Goal: Task Accomplishment & Management: Complete application form

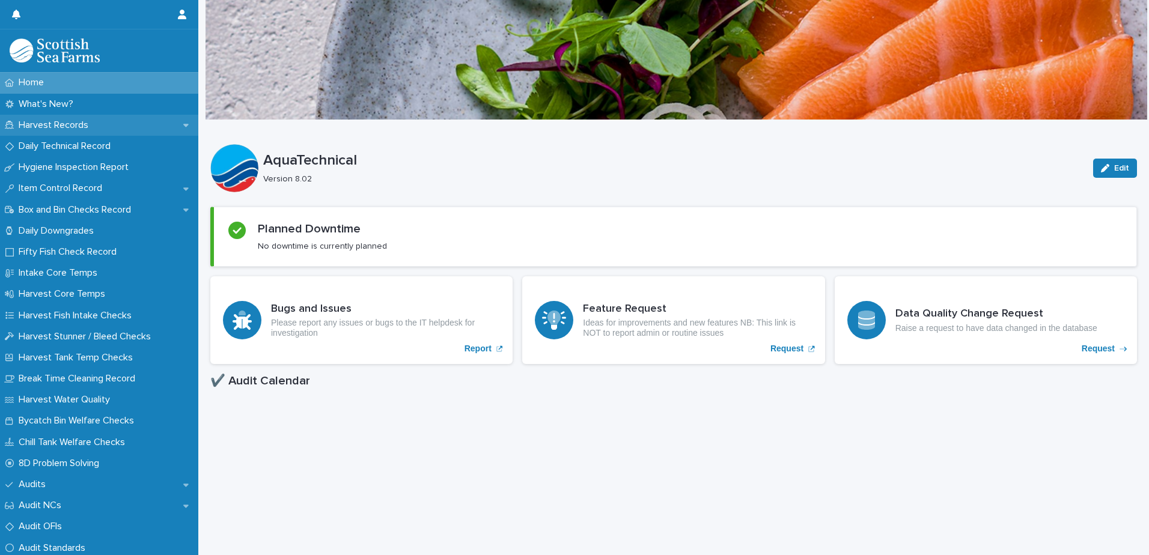
click at [63, 124] on p "Harvest Records" at bounding box center [56, 125] width 84 height 11
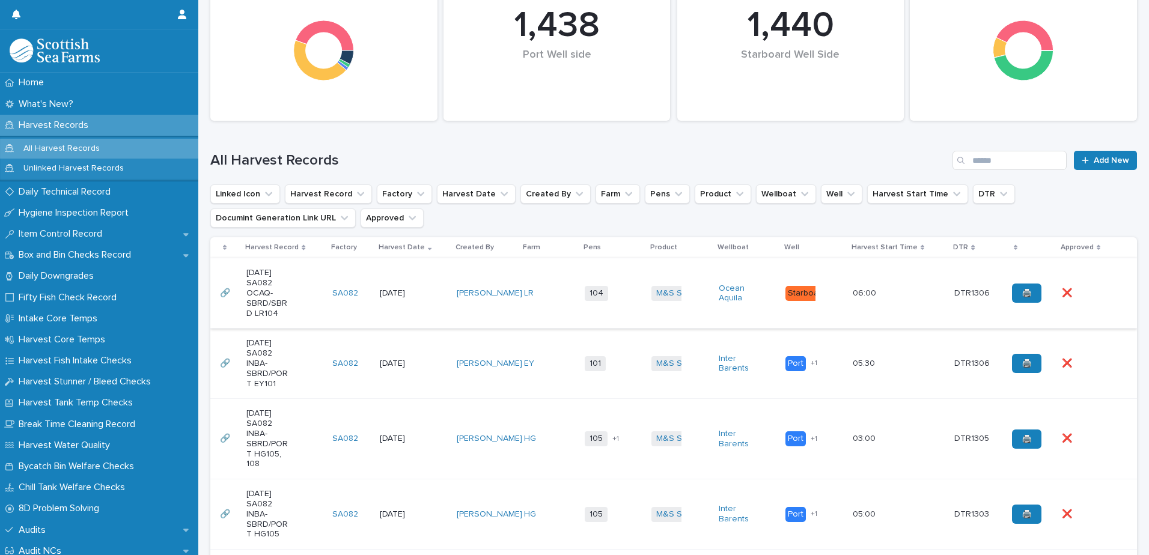
scroll to position [189, 0]
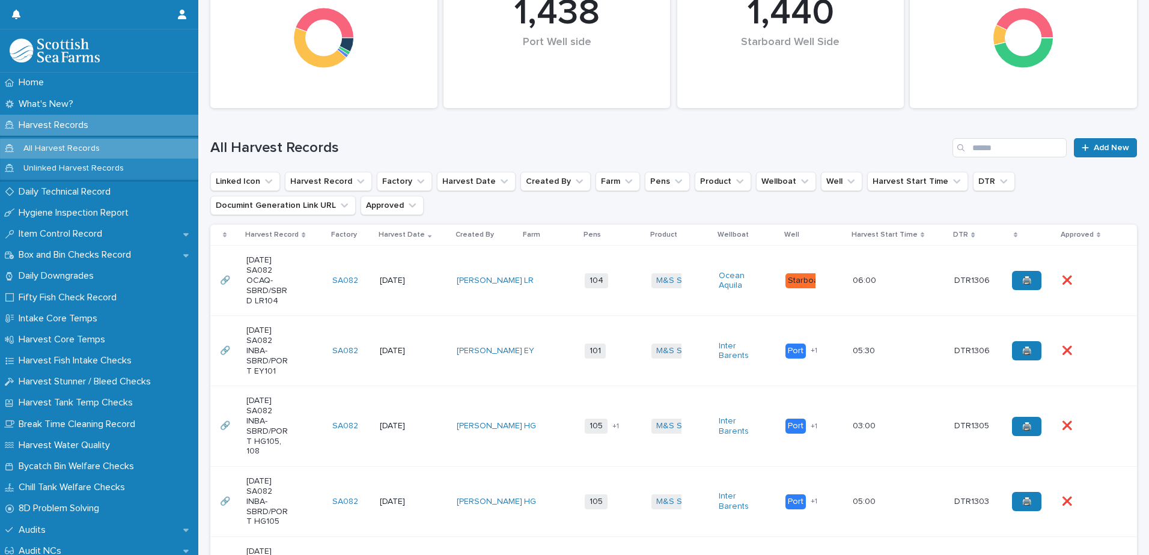
click at [564, 306] on td "LR" at bounding box center [549, 281] width 61 height 70
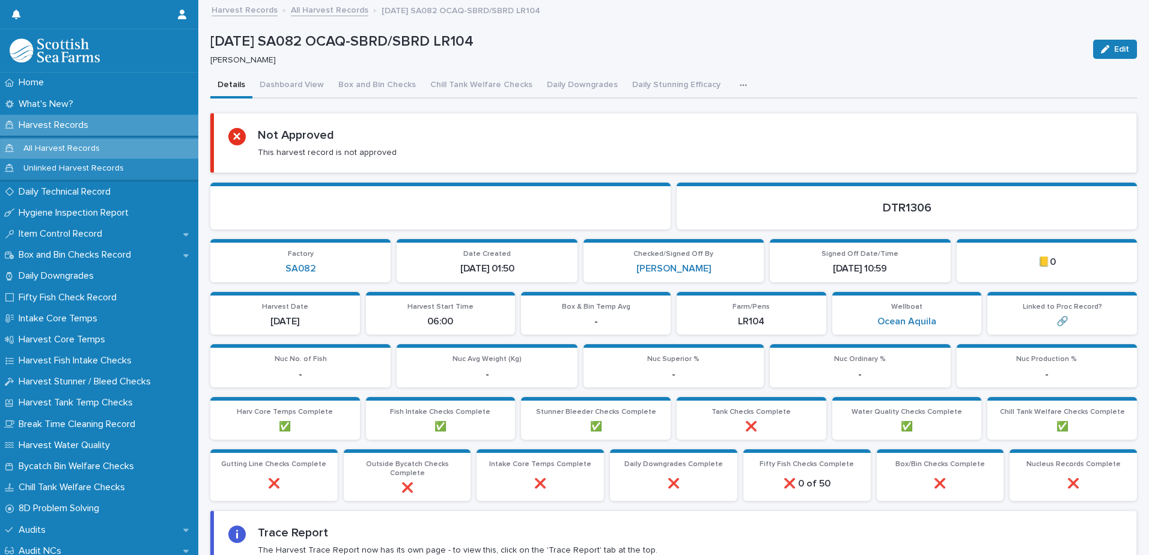
click at [744, 82] on button "button" at bounding box center [746, 85] width 26 height 24
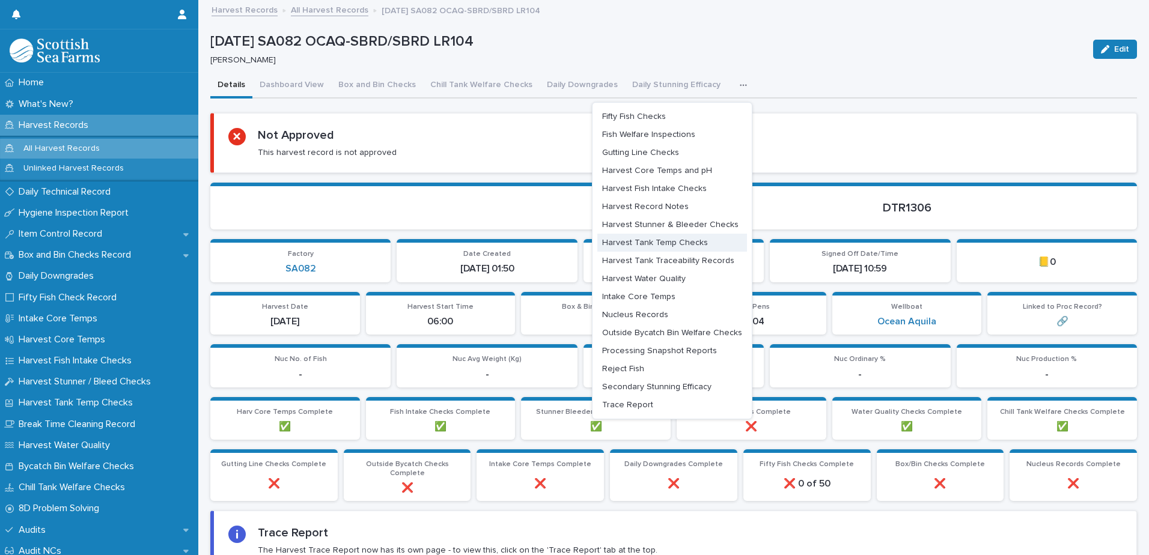
click at [679, 236] on button "Harvest Tank Temp Checks" at bounding box center [672, 243] width 150 height 18
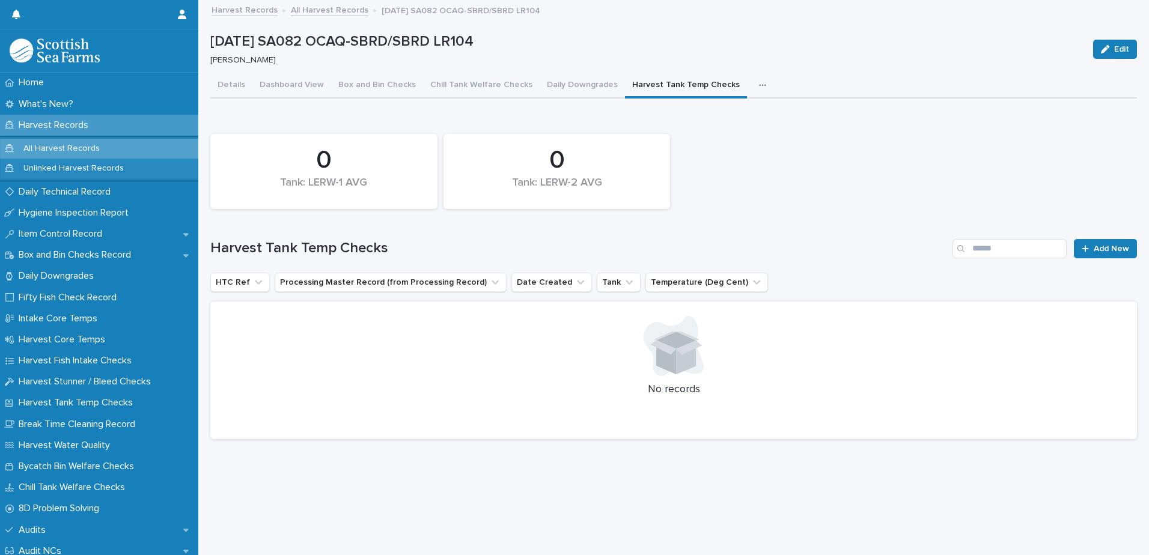
scroll to position [9, 0]
click at [1077, 239] on link "Add New" at bounding box center [1105, 248] width 63 height 19
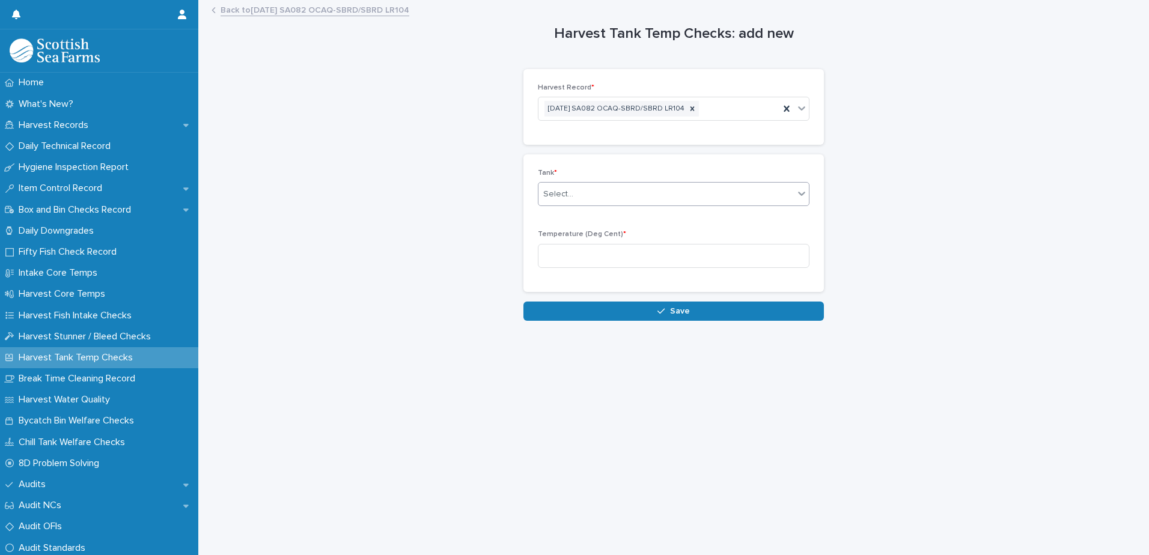
click at [644, 188] on div "Select..." at bounding box center [666, 195] width 255 height 20
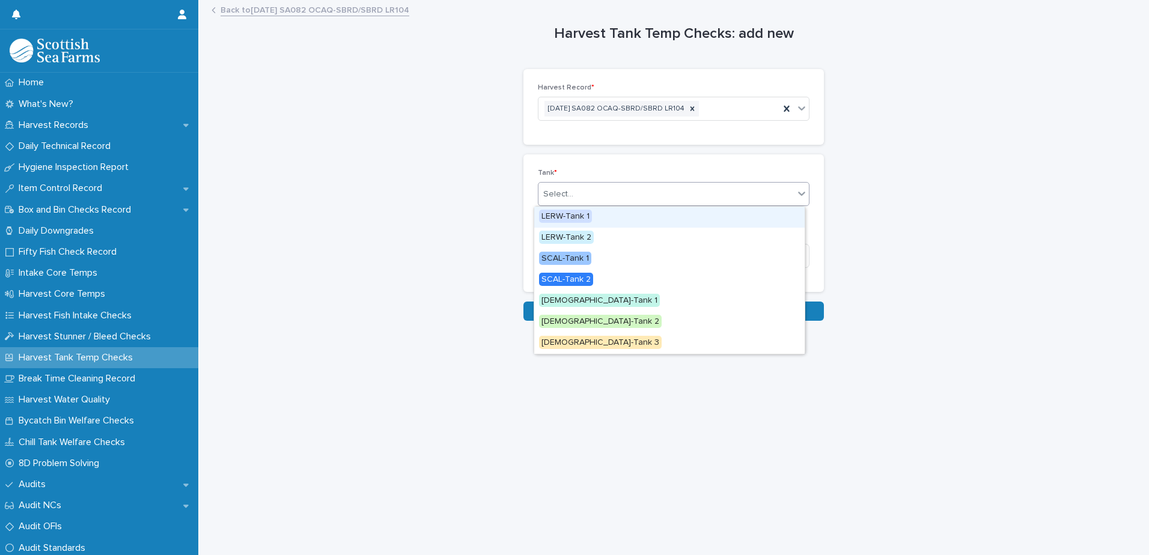
click at [593, 218] on div "LERW-Tank 1" at bounding box center [669, 217] width 270 height 21
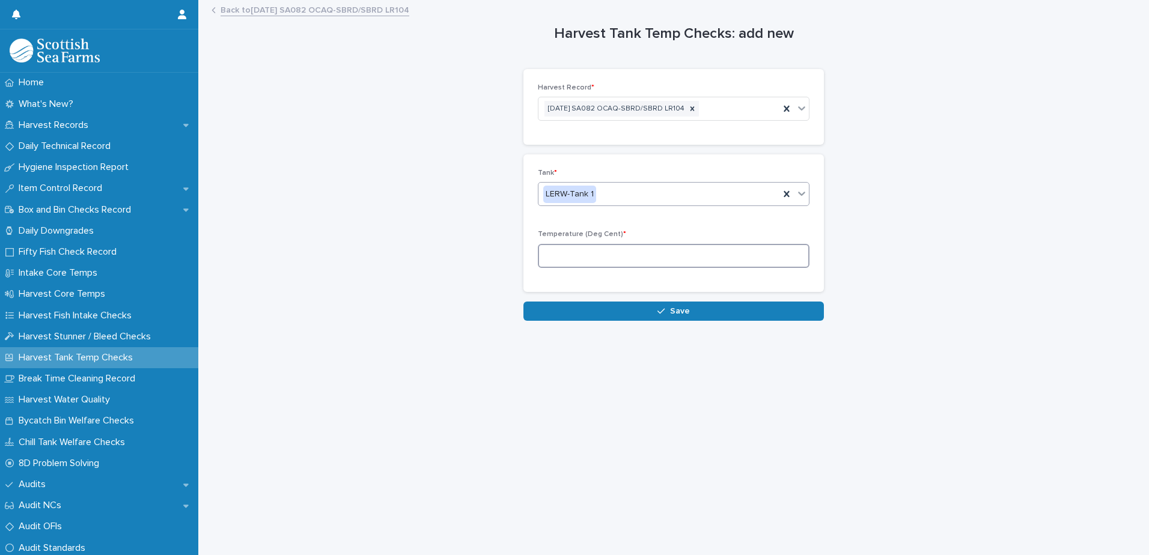
click at [616, 260] on input at bounding box center [674, 256] width 272 height 24
type input "*"
click at [658, 307] on icon "button" at bounding box center [661, 311] width 7 height 8
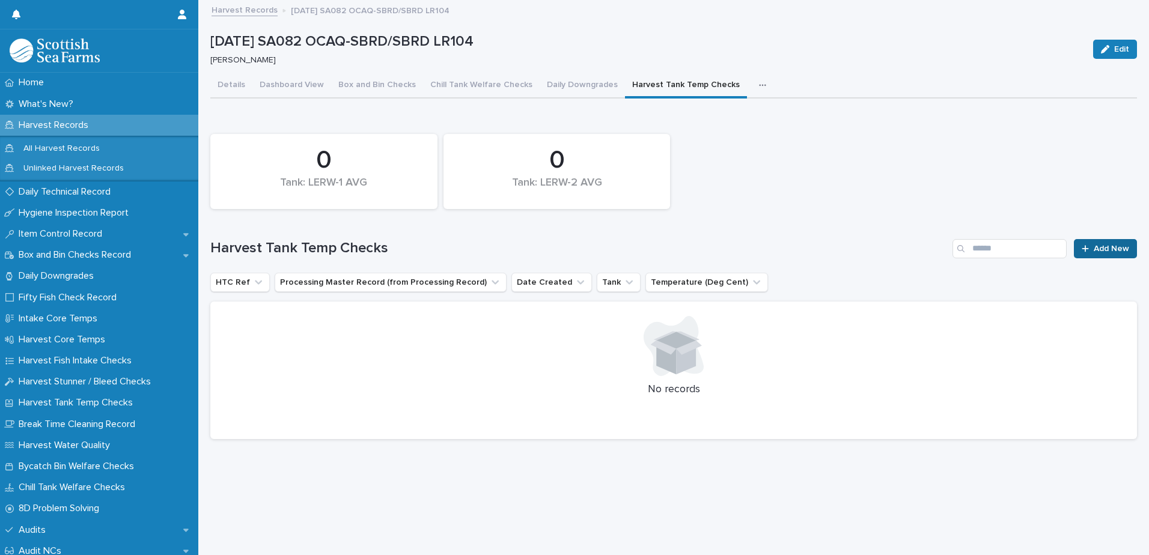
click at [1123, 246] on link "Add New" at bounding box center [1105, 248] width 63 height 19
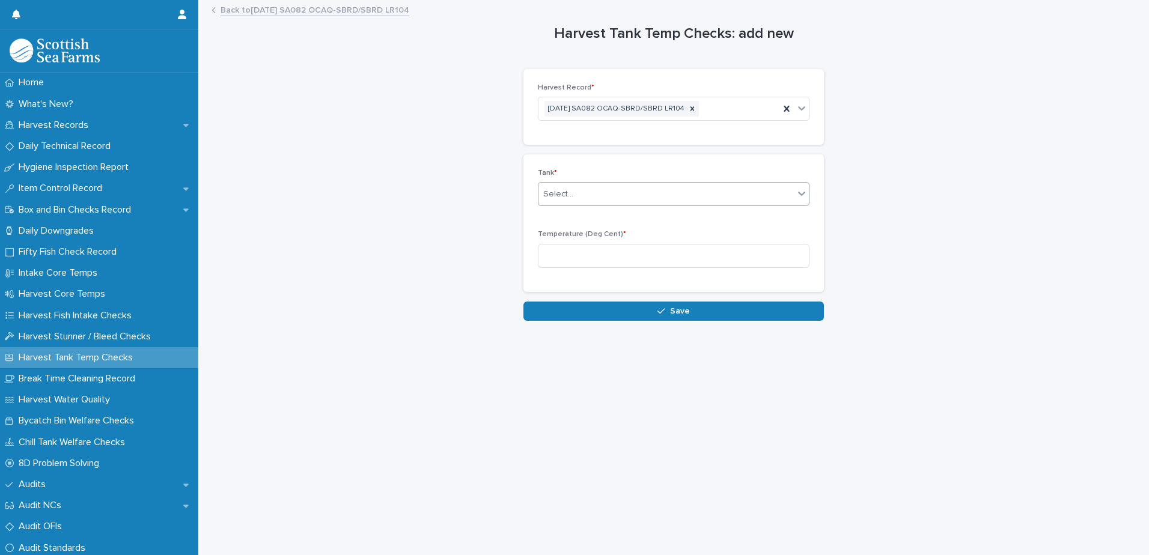
click at [656, 191] on div "Select..." at bounding box center [666, 195] width 255 height 20
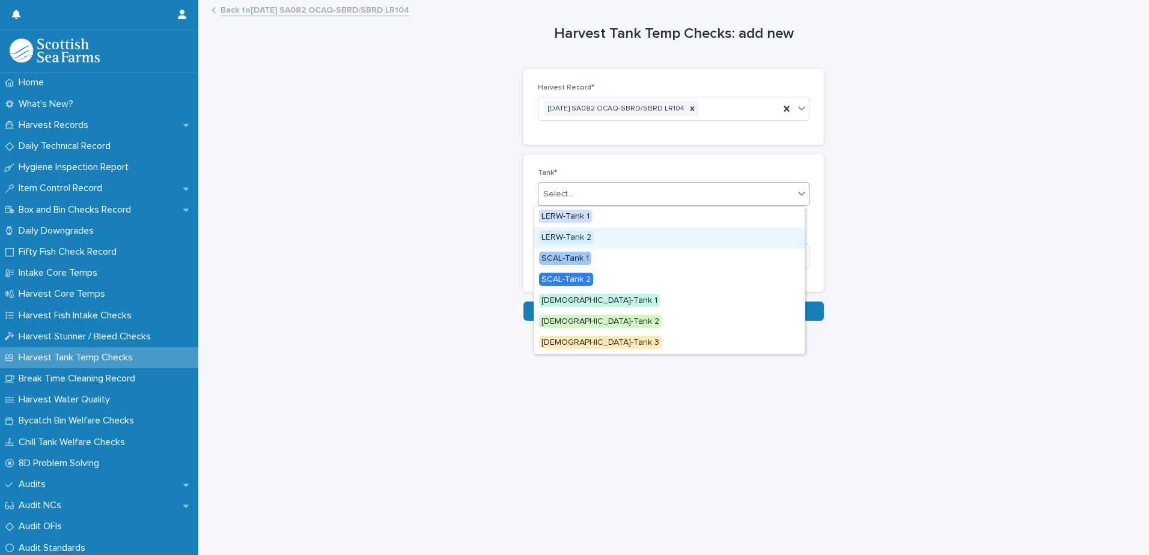
click at [620, 236] on div "LERW-Tank 2" at bounding box center [669, 238] width 270 height 21
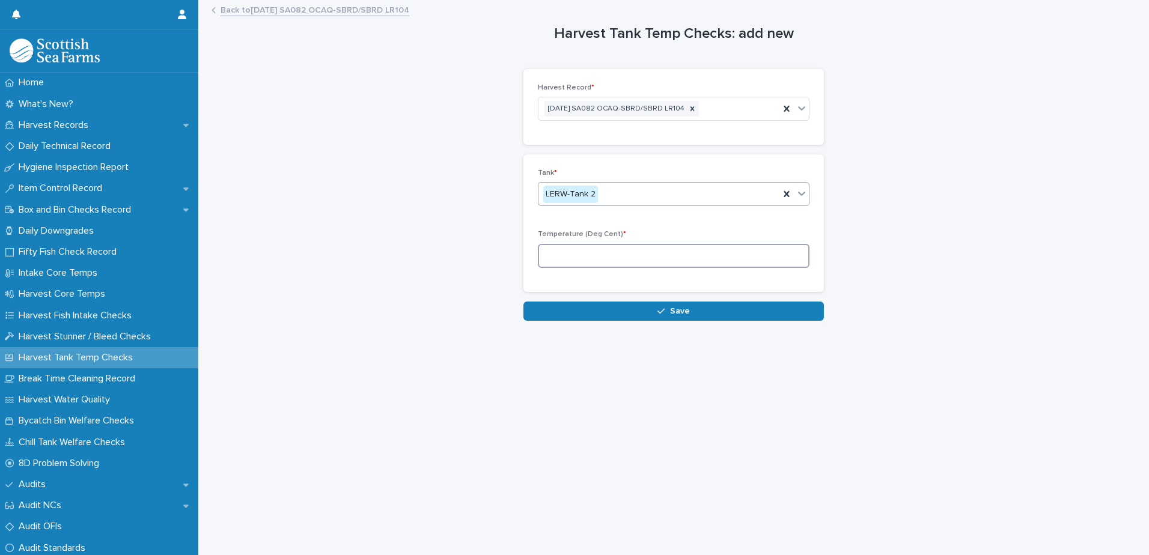
click at [628, 265] on input at bounding box center [674, 256] width 272 height 24
type input "*"
click at [659, 310] on icon "button" at bounding box center [661, 311] width 7 height 8
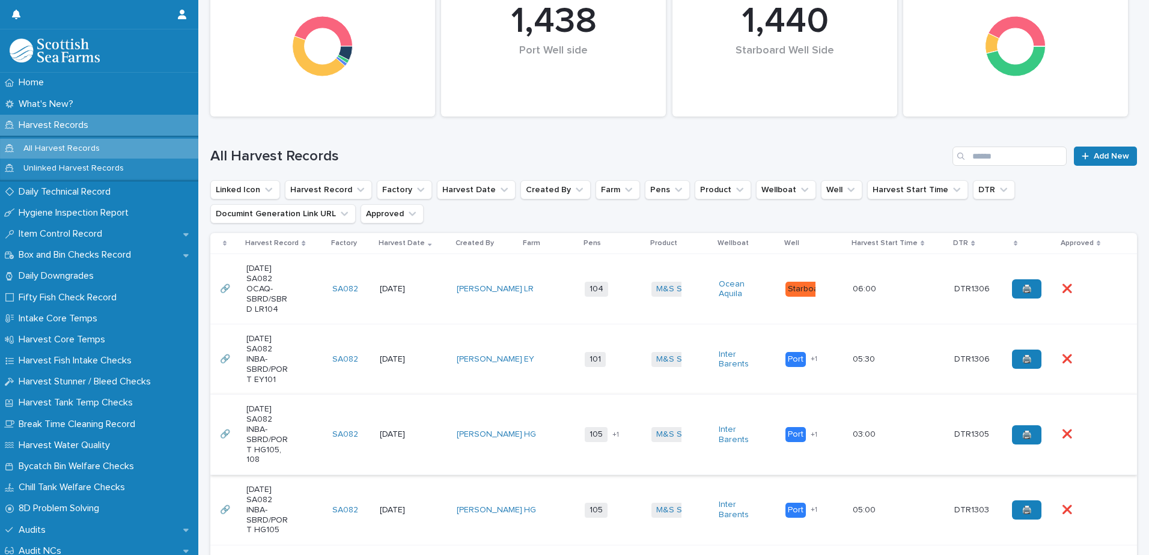
scroll to position [301, 0]
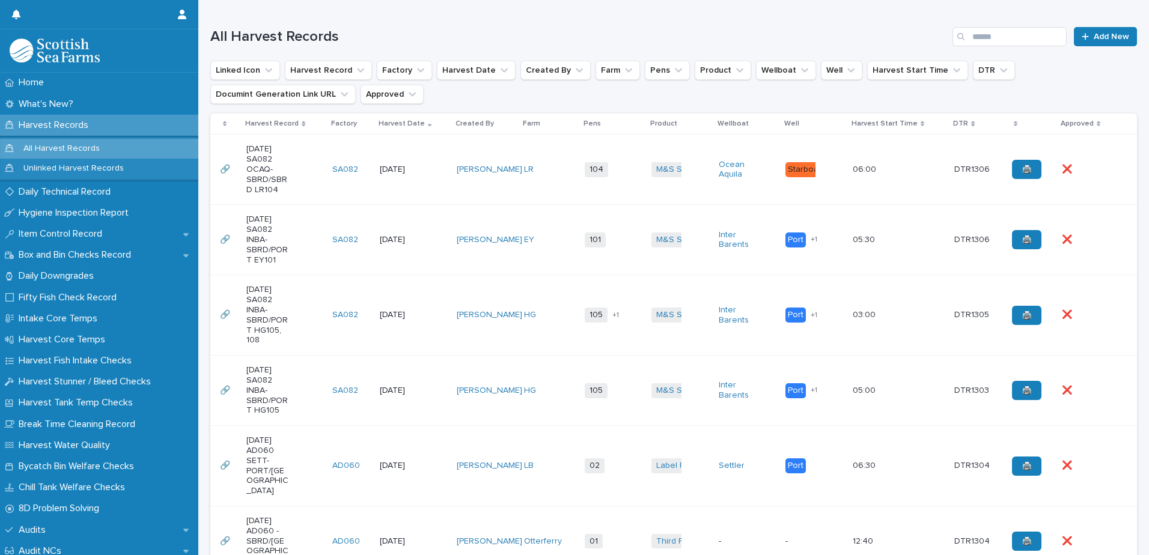
click at [870, 175] on div "06:00 06:00" at bounding box center [899, 170] width 93 height 20
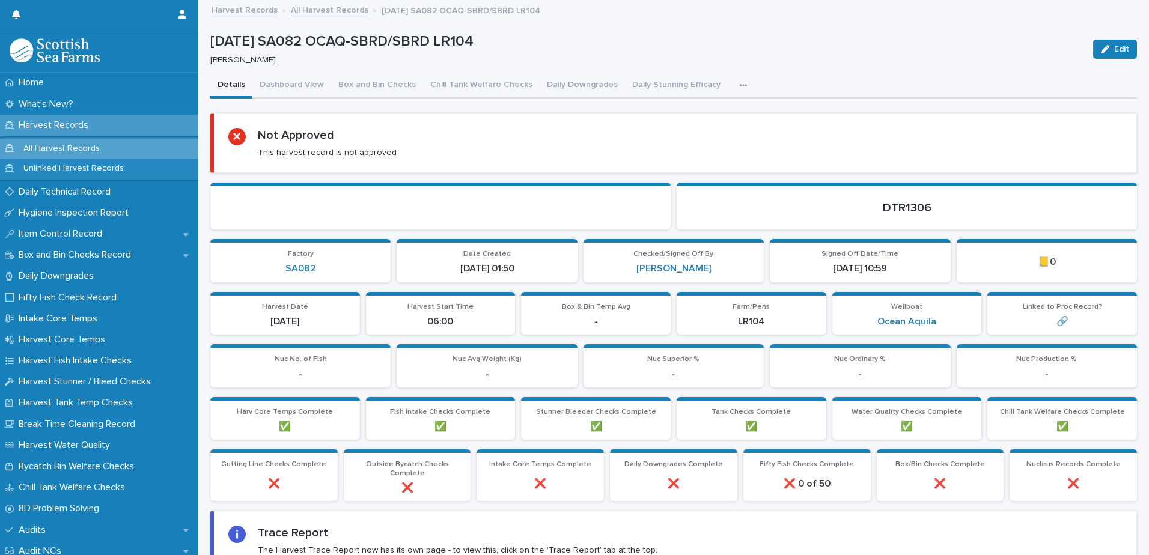
click at [740, 85] on icon "button" at bounding box center [743, 85] width 7 height 2
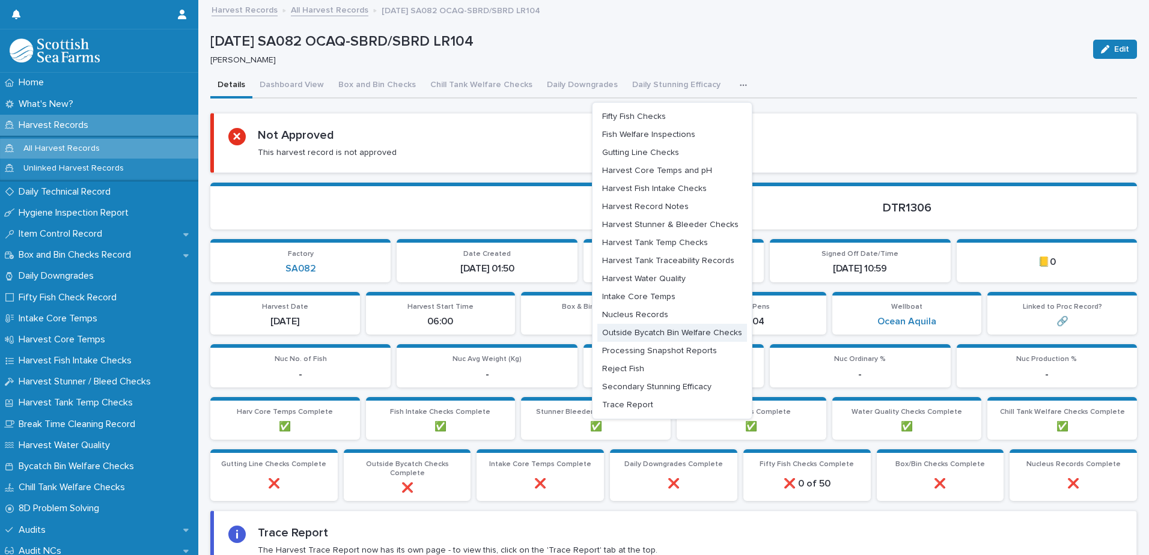
click at [663, 329] on span "Outside Bycatch Bin Welfare Checks" at bounding box center [672, 333] width 140 height 8
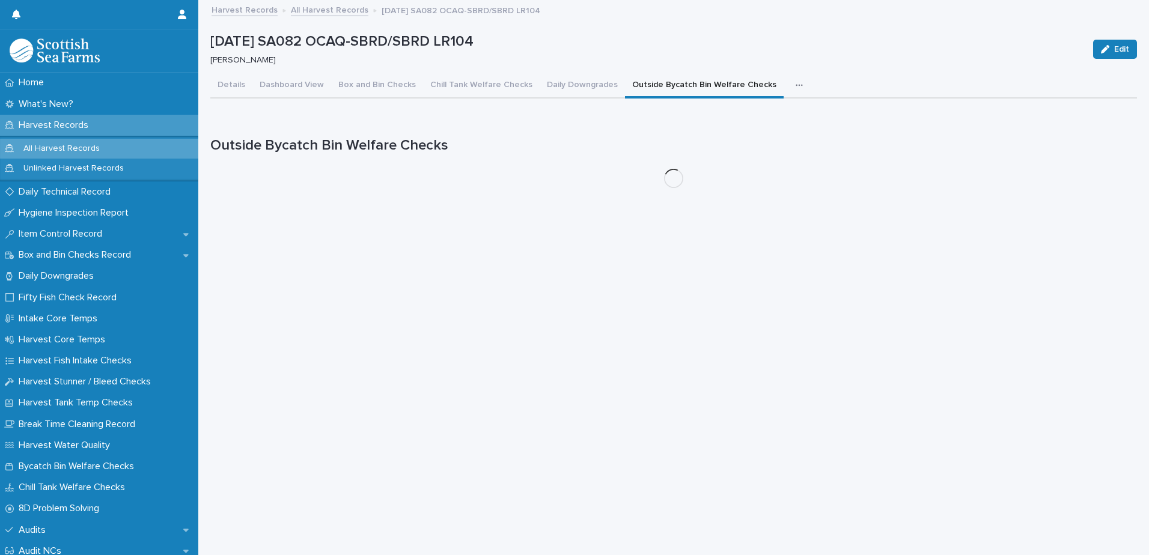
scroll to position [9, 0]
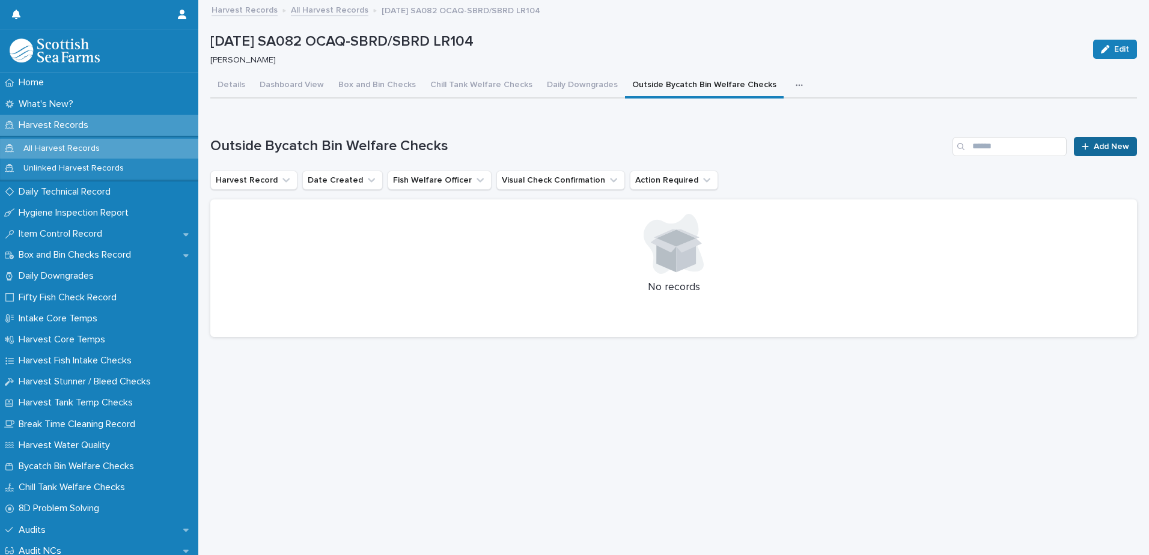
click at [1086, 137] on link "Add New" at bounding box center [1105, 146] width 63 height 19
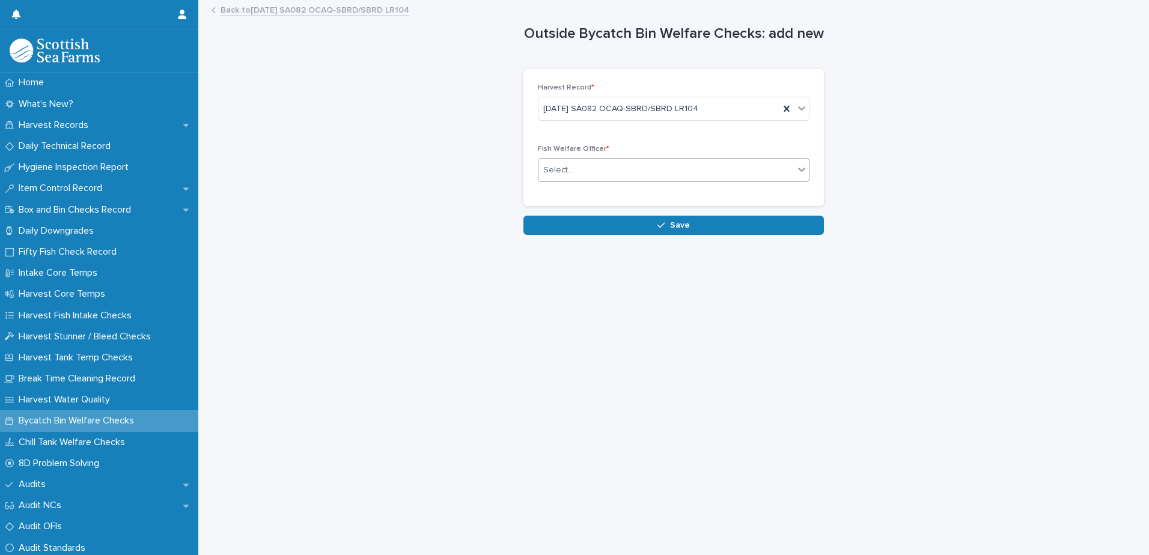
click at [631, 169] on div "Select..." at bounding box center [666, 170] width 255 height 20
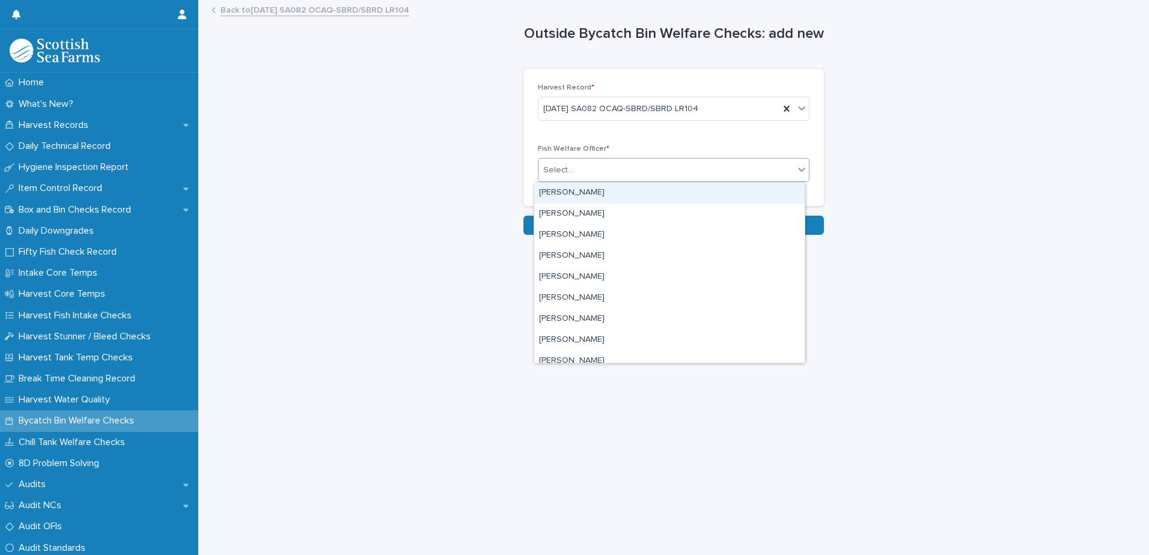
click at [623, 160] on div "Select..." at bounding box center [666, 170] width 255 height 20
type input "***"
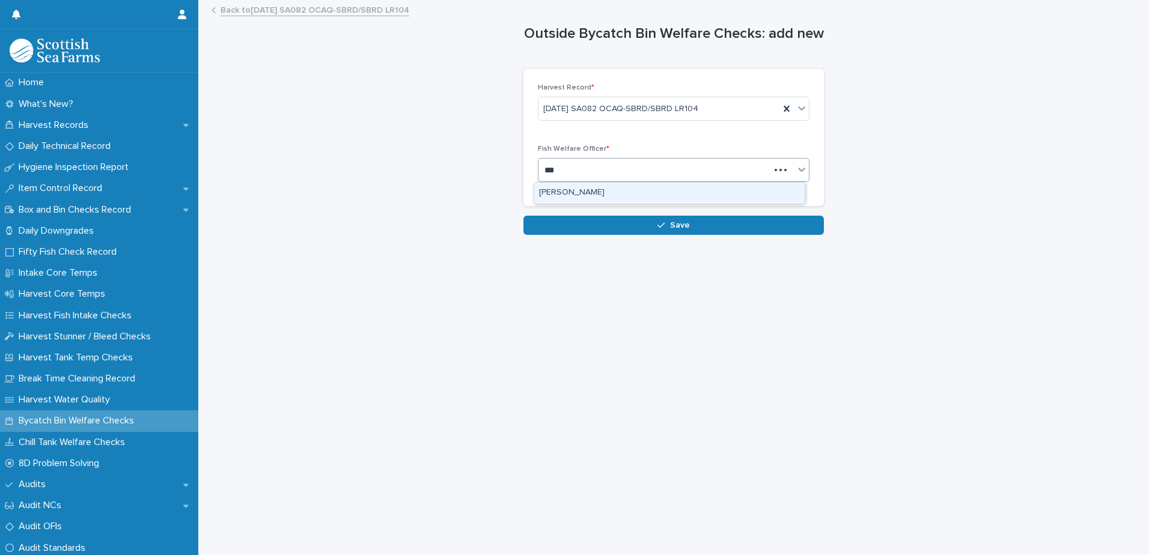
click at [618, 190] on div "[PERSON_NAME]" at bounding box center [669, 193] width 270 height 21
click at [643, 215] on div "Loading... Saving… Harvest Record * [DATE] SA082 OCAQ-SBRD/SBRD LR104 Fish Welf…" at bounding box center [674, 142] width 301 height 147
click at [647, 225] on button "Save" at bounding box center [674, 225] width 301 height 19
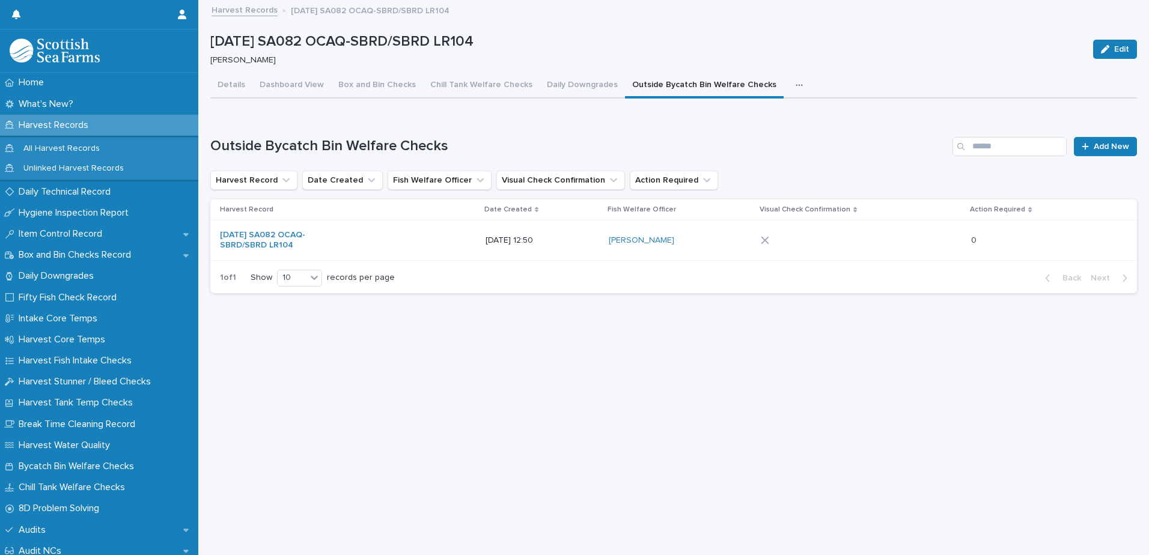
scroll to position [9, 0]
click at [899, 242] on td at bounding box center [861, 241] width 210 height 40
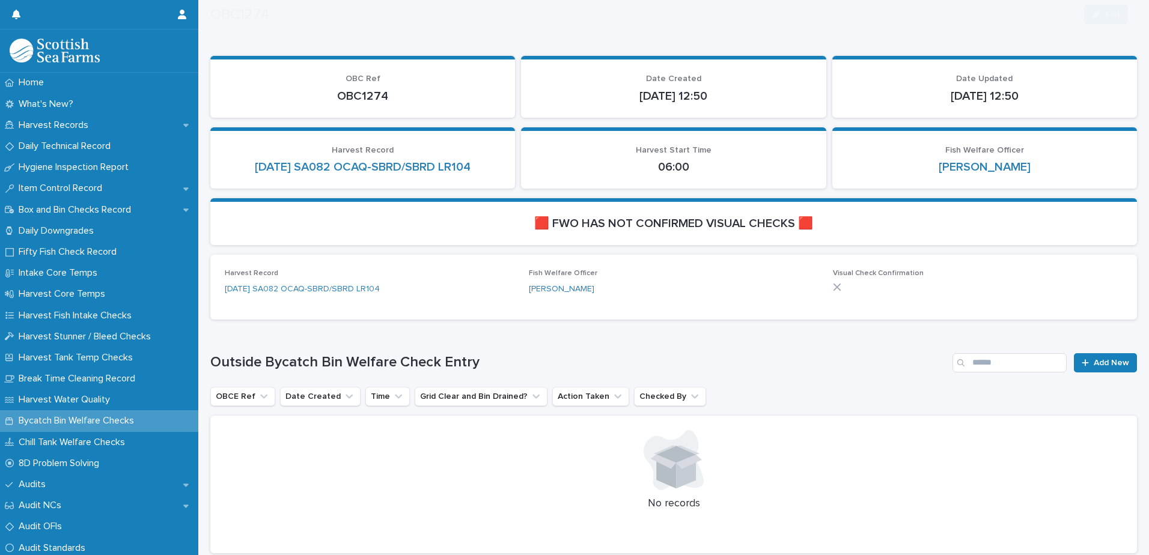
scroll to position [120, 0]
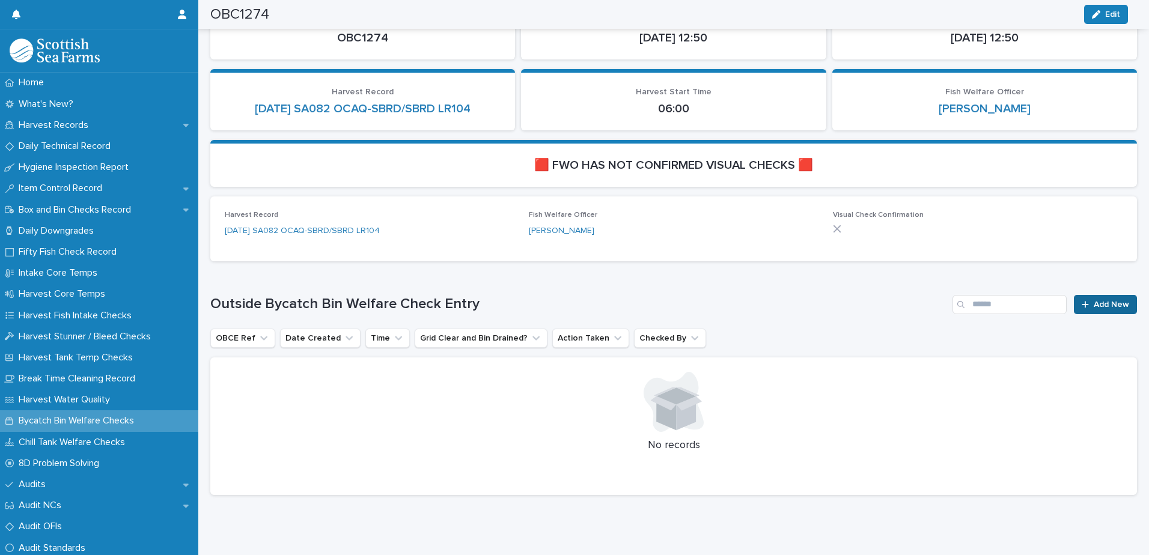
click at [1098, 301] on span "Add New" at bounding box center [1111, 305] width 35 height 8
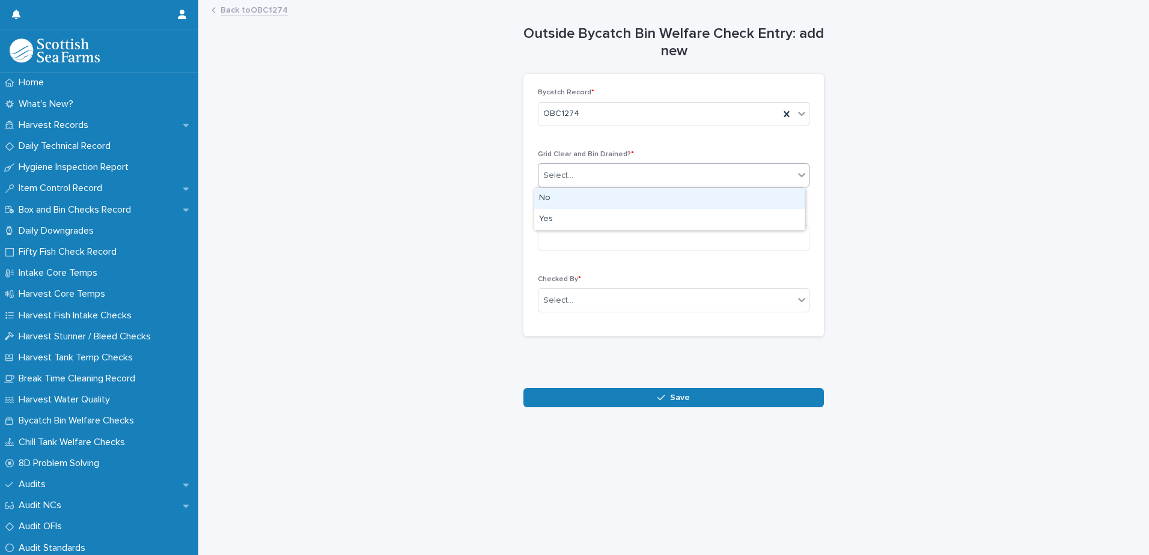
click at [649, 176] on div "Select..." at bounding box center [666, 176] width 255 height 20
click at [635, 200] on div "No" at bounding box center [669, 198] width 270 height 21
click at [637, 176] on div "Select..." at bounding box center [666, 176] width 255 height 20
click at [625, 218] on div "Yes" at bounding box center [669, 219] width 270 height 21
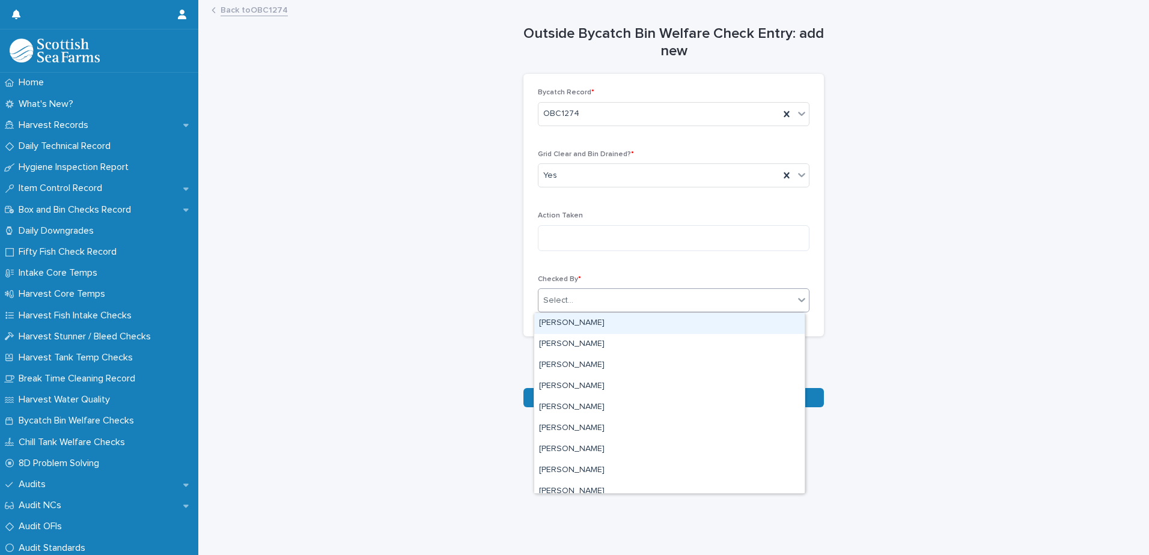
click at [649, 295] on div "Select..." at bounding box center [666, 301] width 255 height 20
type input "***"
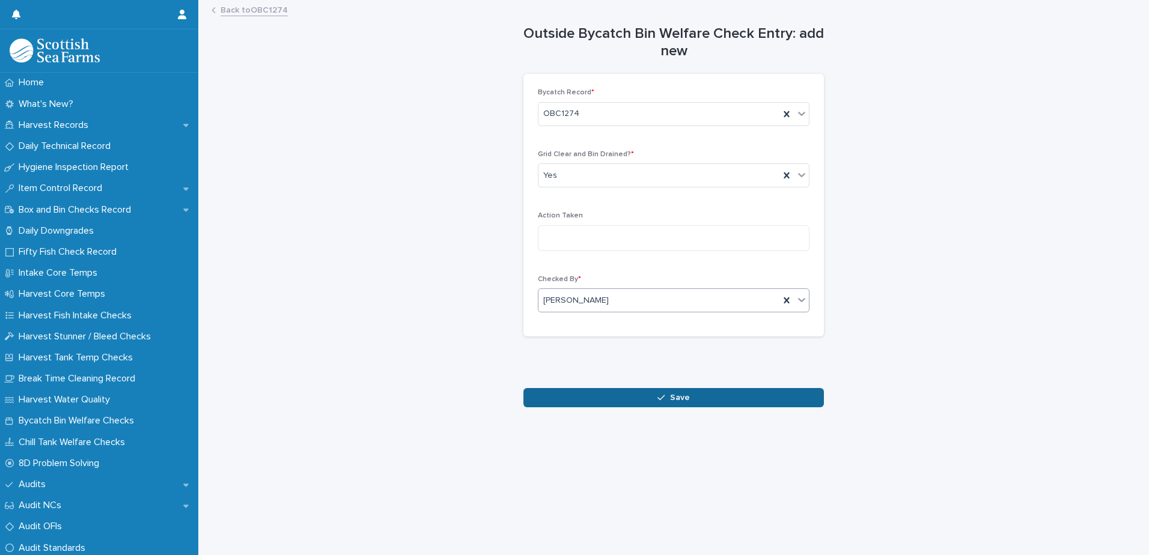
drag, startPoint x: 713, startPoint y: 385, endPoint x: 713, endPoint y: 393, distance: 7.8
click at [713, 393] on div "Outside Bycatch Bin Welfare Check Entry: add new Loading... Saving… Loading... …" at bounding box center [674, 204] width 301 height 406
click at [718, 400] on button "Save" at bounding box center [674, 397] width 301 height 19
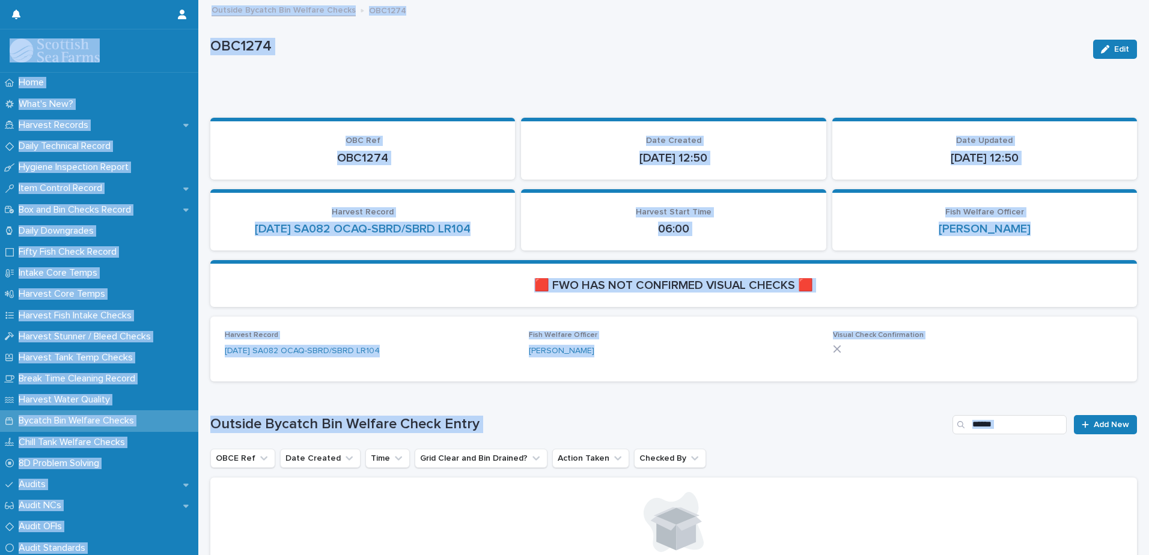
click at [728, 334] on p "Fish Welfare Officer" at bounding box center [674, 335] width 290 height 8
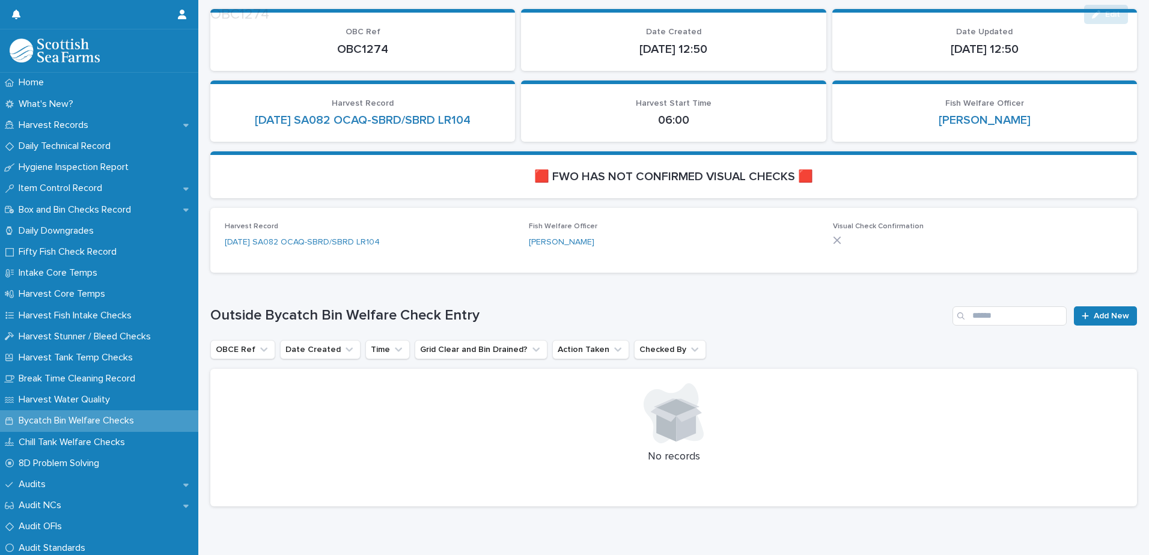
scroll to position [120, 0]
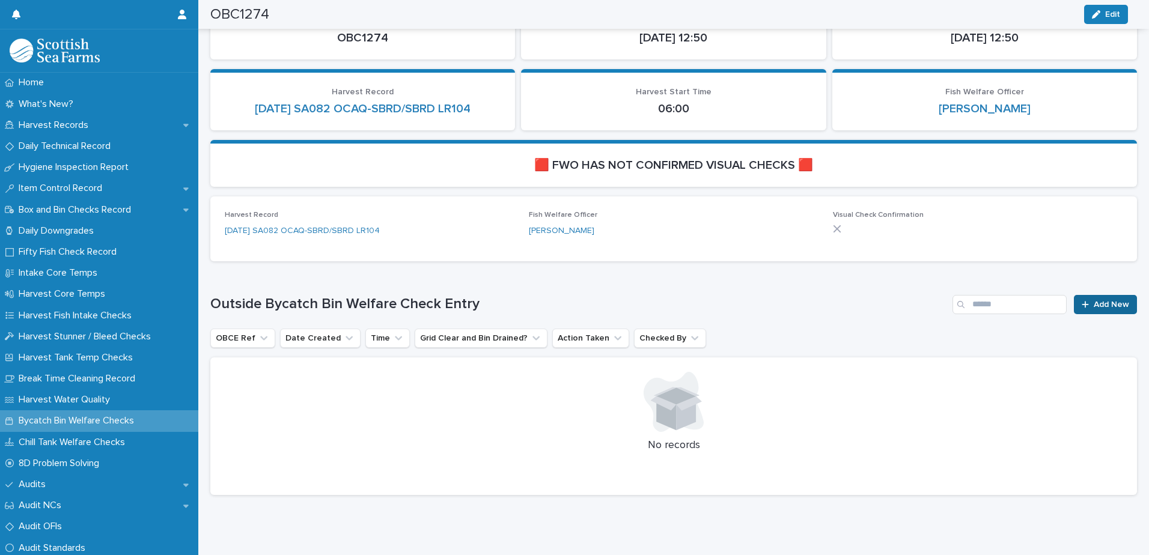
click at [1098, 299] on link "Add New" at bounding box center [1105, 304] width 63 height 19
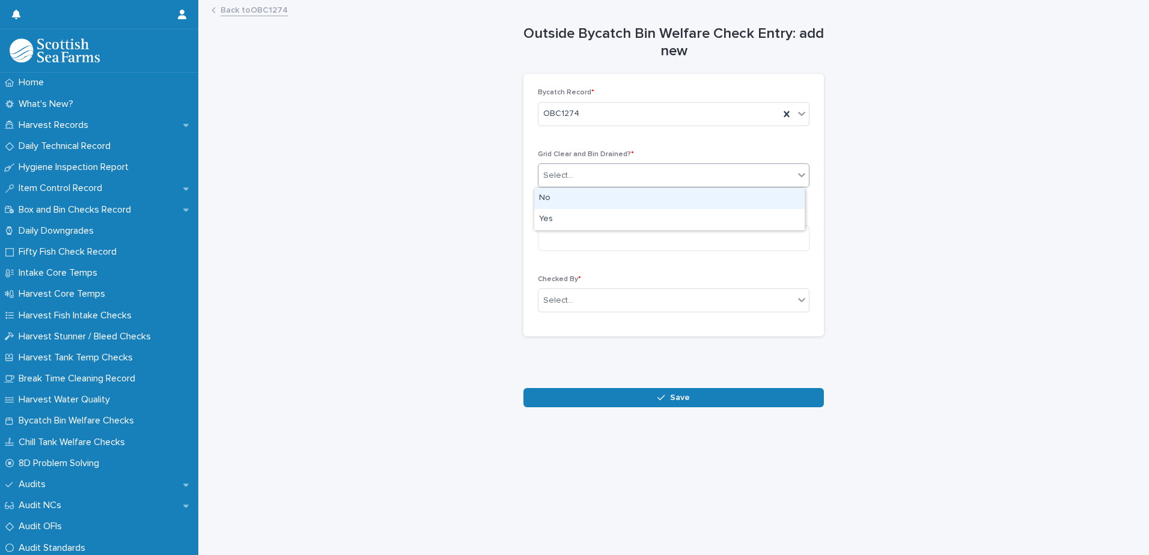
click at [550, 182] on div "Select..." at bounding box center [666, 176] width 255 height 20
click at [581, 162] on div "Grid Clear and Bin Drained? * option No focused, 1 of 2. 2 results available. U…" at bounding box center [674, 173] width 272 height 47
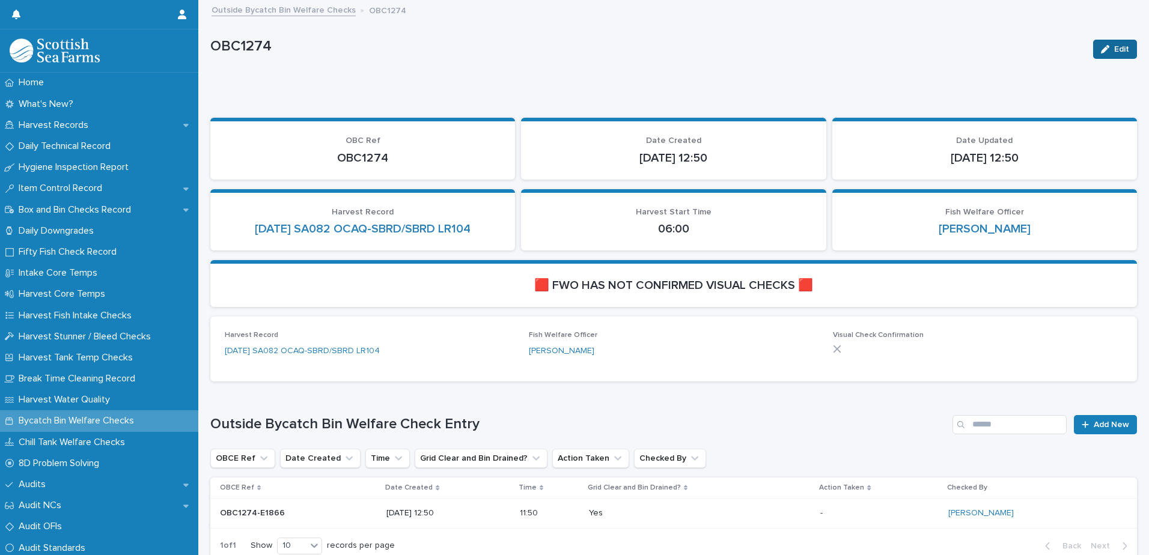
click at [1102, 40] on button "Edit" at bounding box center [1115, 49] width 44 height 19
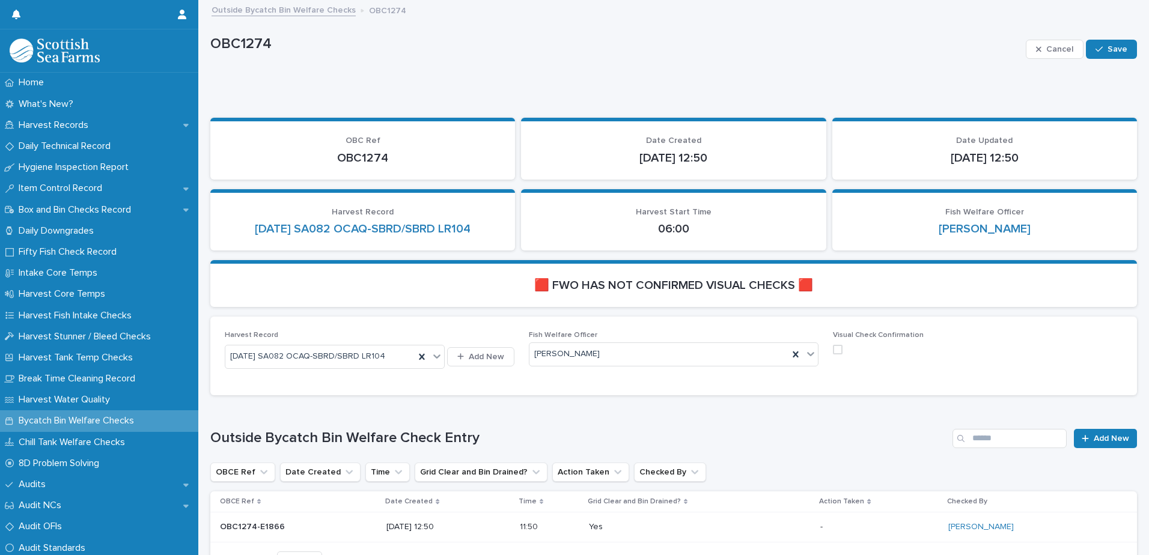
click at [833, 349] on span at bounding box center [838, 350] width 10 height 10
click at [1115, 40] on button "Save" at bounding box center [1111, 49] width 51 height 19
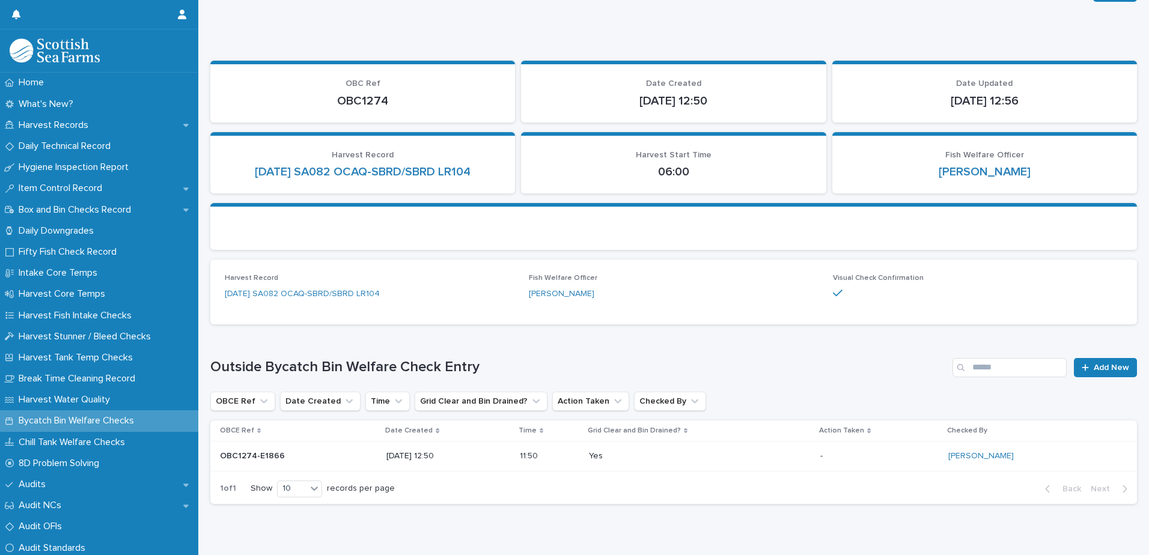
scroll to position [85, 0]
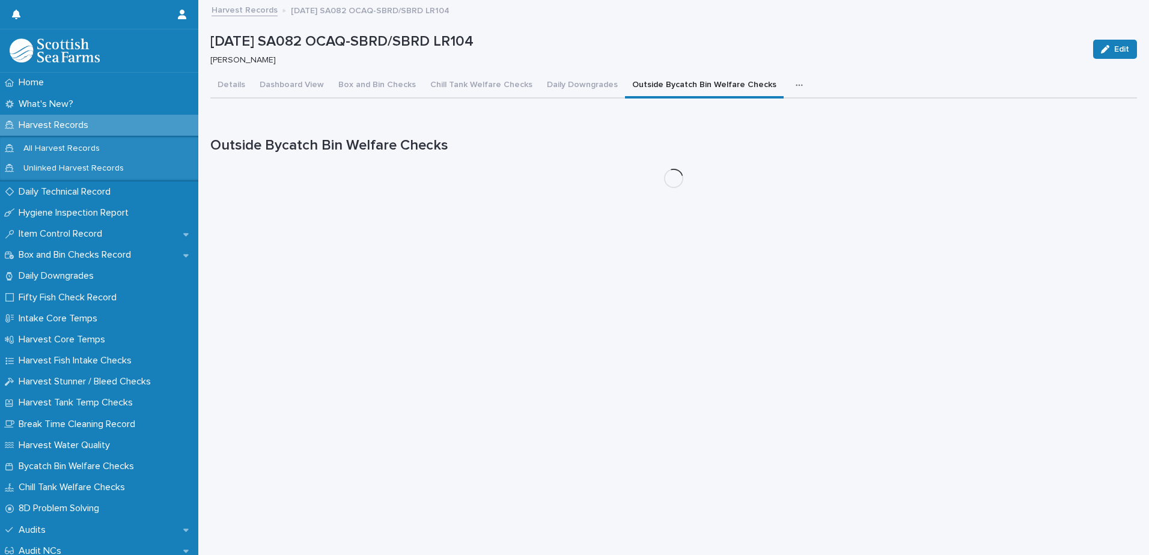
scroll to position [9, 0]
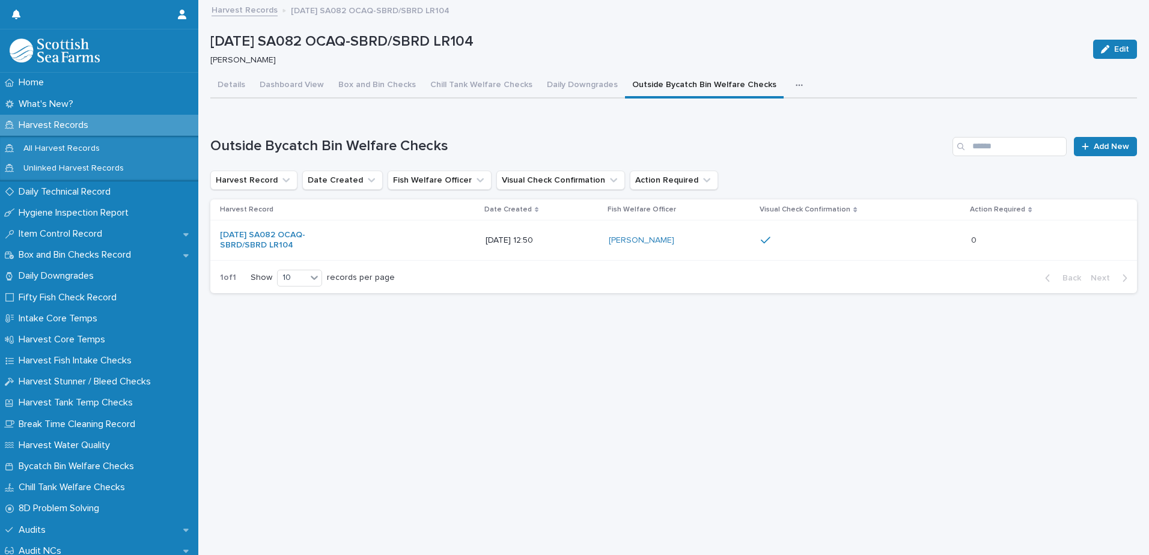
click at [792, 79] on button "button" at bounding box center [802, 85] width 26 height 24
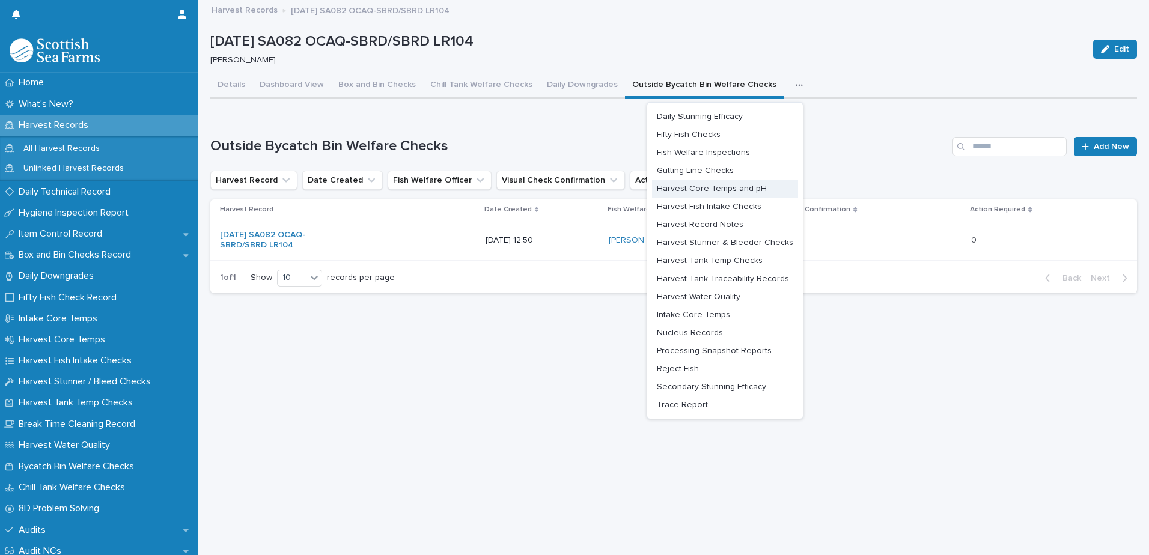
click at [740, 185] on span "Harvest Core Temps and pH" at bounding box center [712, 189] width 110 height 8
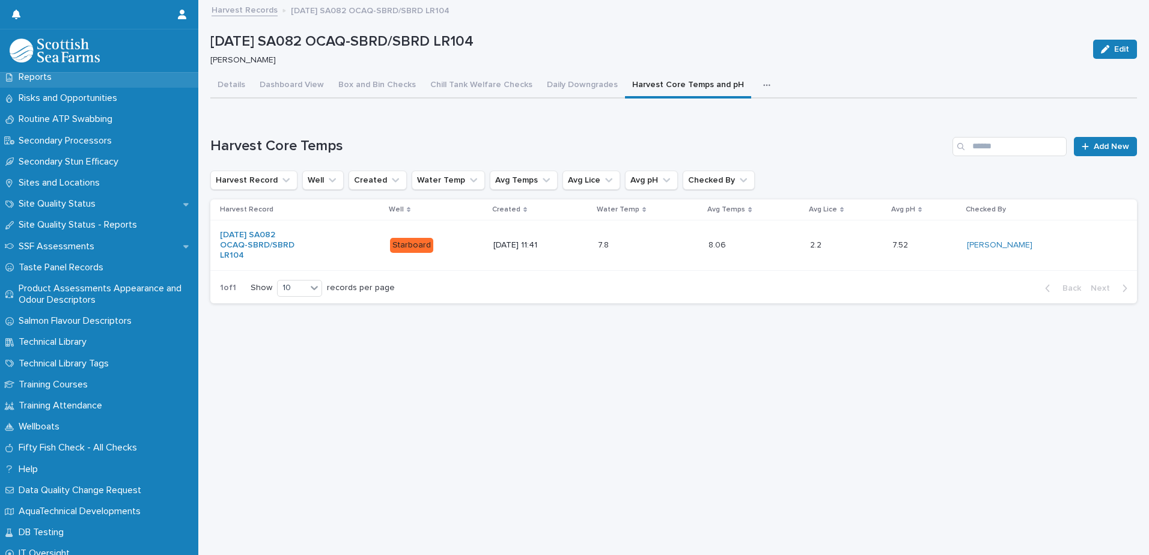
scroll to position [1752, 0]
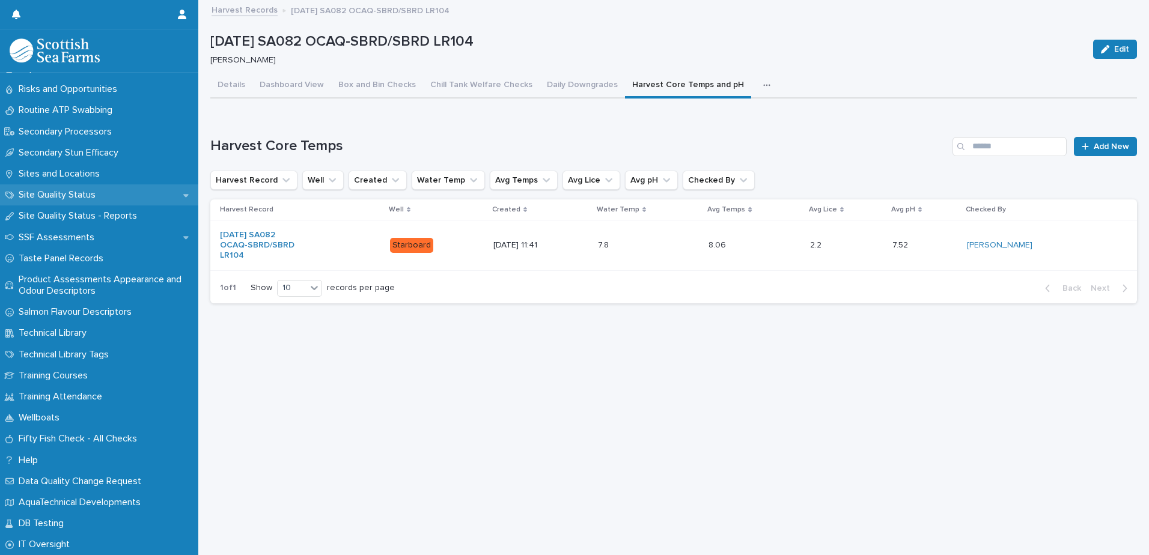
click at [98, 193] on p "Site Quality Status" at bounding box center [59, 194] width 91 height 11
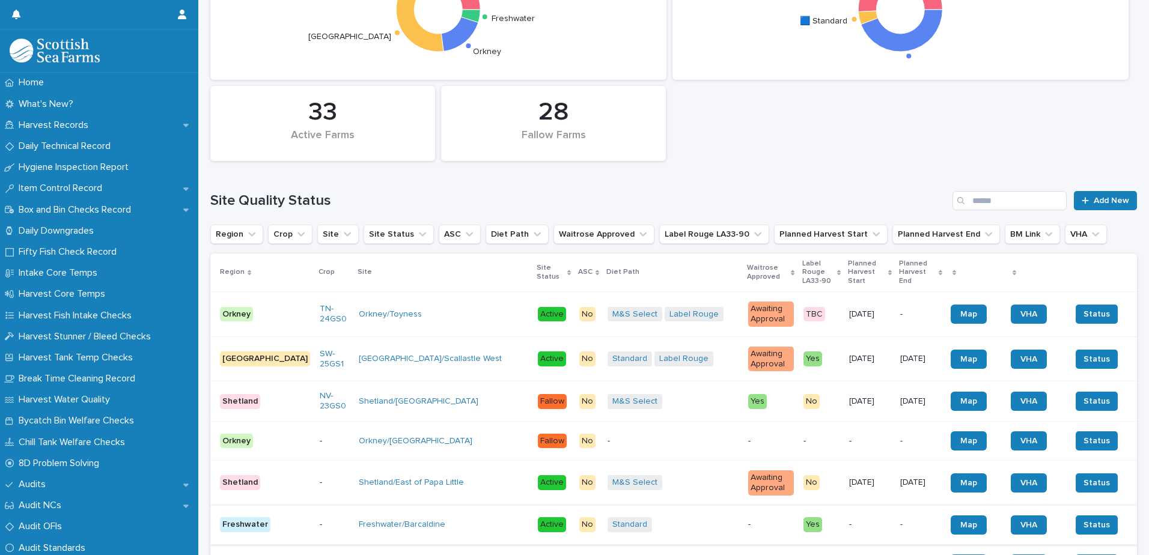
scroll to position [301, 0]
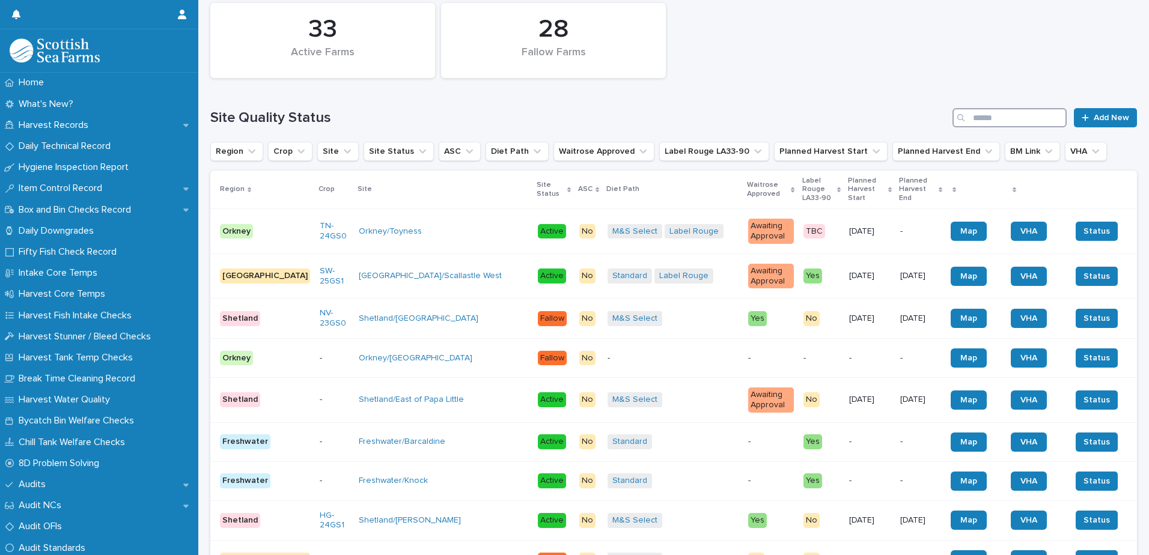
click at [981, 118] on input "Search" at bounding box center [1010, 117] width 114 height 19
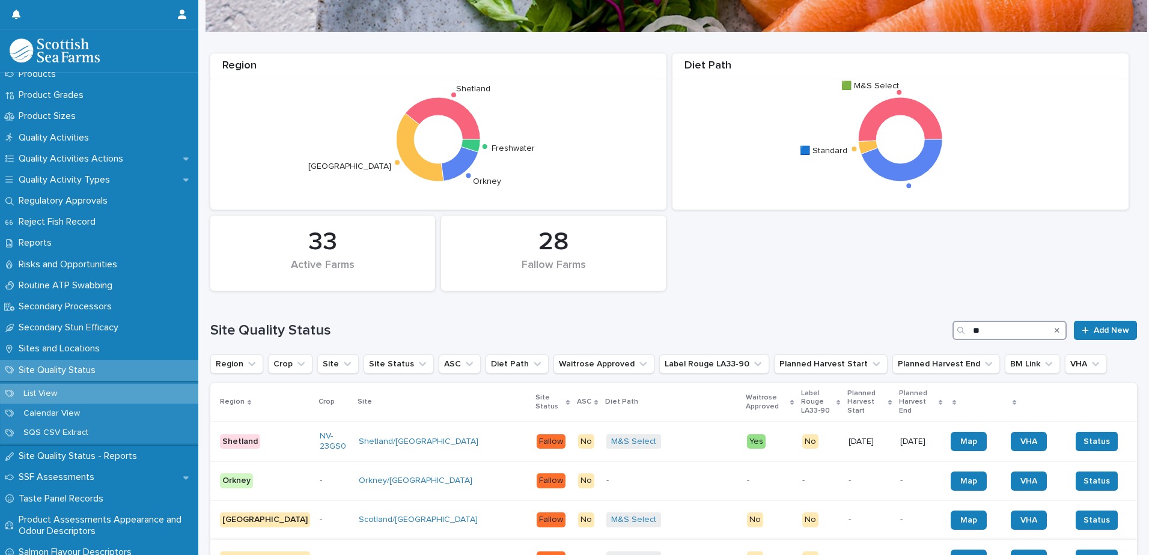
scroll to position [240, 0]
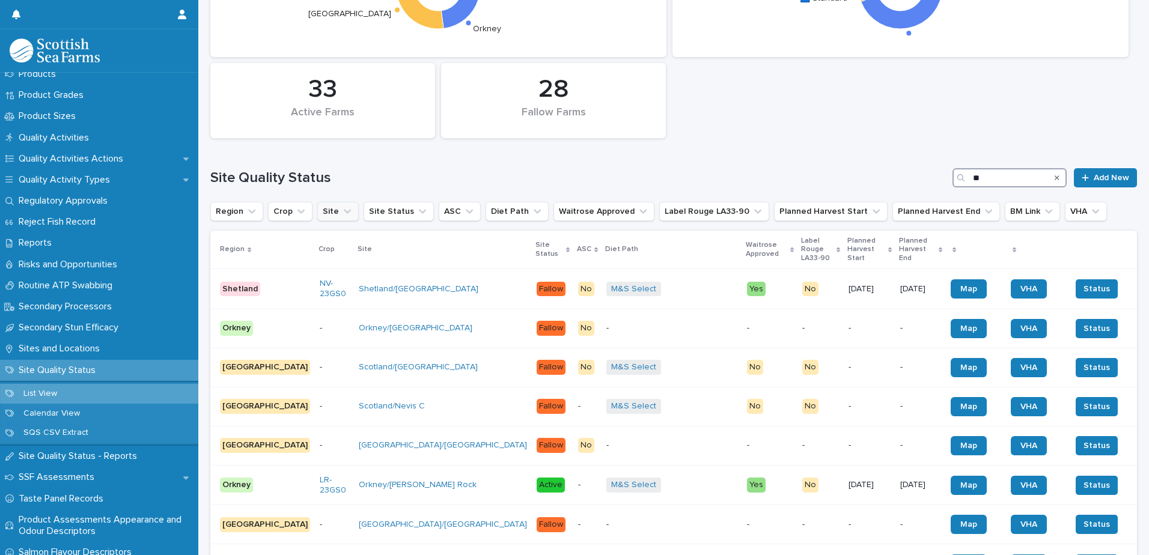
type input "**"
click at [345, 208] on icon "Site" at bounding box center [347, 212] width 12 height 12
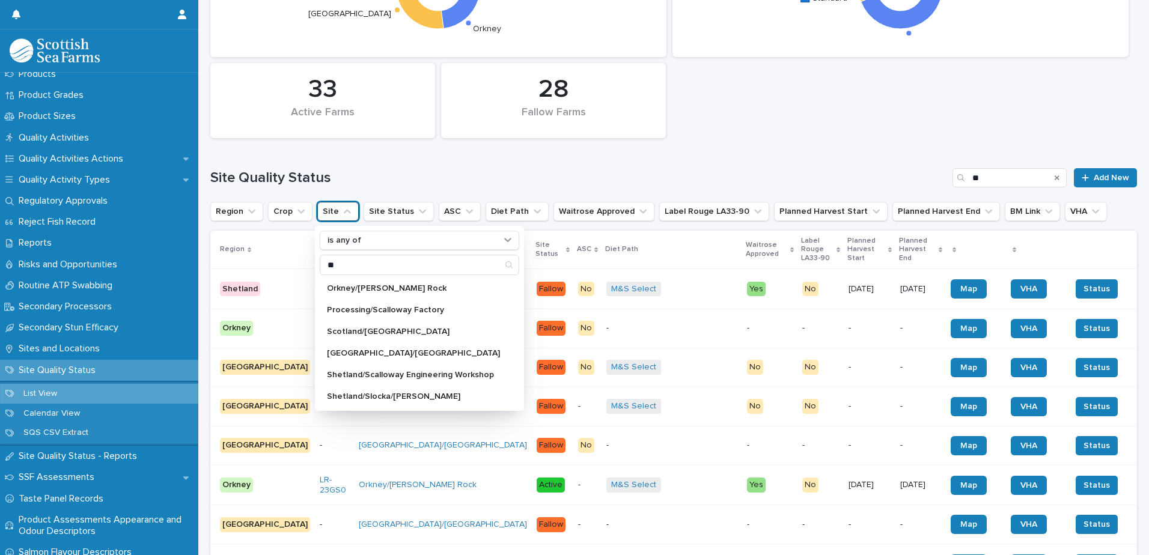
scroll to position [0, 0]
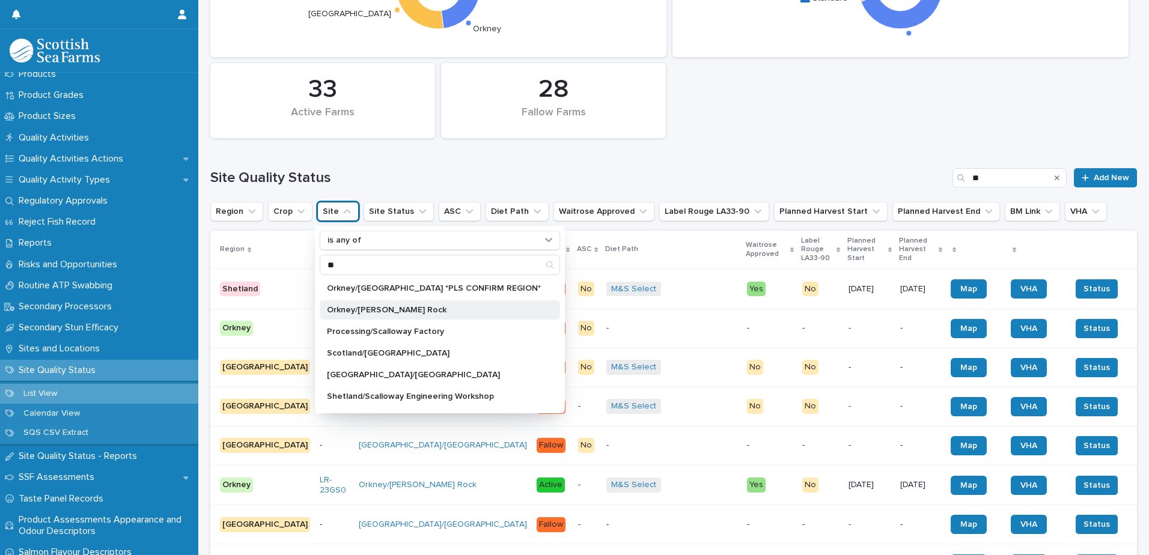
type input "**"
click at [399, 317] on div "Orkney/[PERSON_NAME] Rock" at bounding box center [440, 310] width 240 height 19
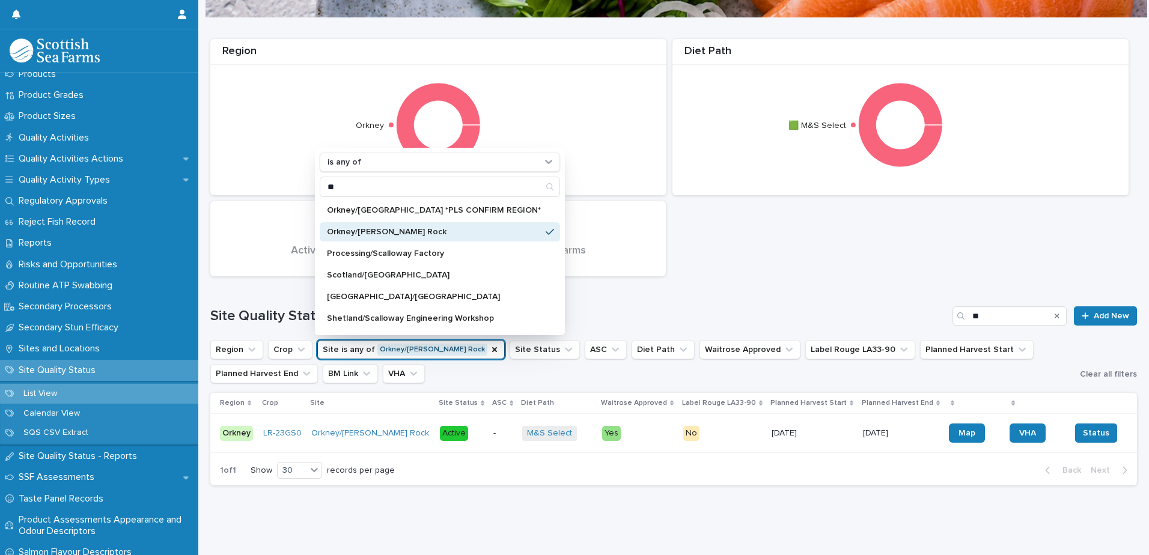
scroll to position [111, 0]
click at [786, 251] on div "Region [GEOGRAPHIC_DATA] 0 [GEOGRAPHIC_DATA] 1 Active Farms Diet Path 🟩 M&S Sel…" at bounding box center [673, 157] width 939 height 249
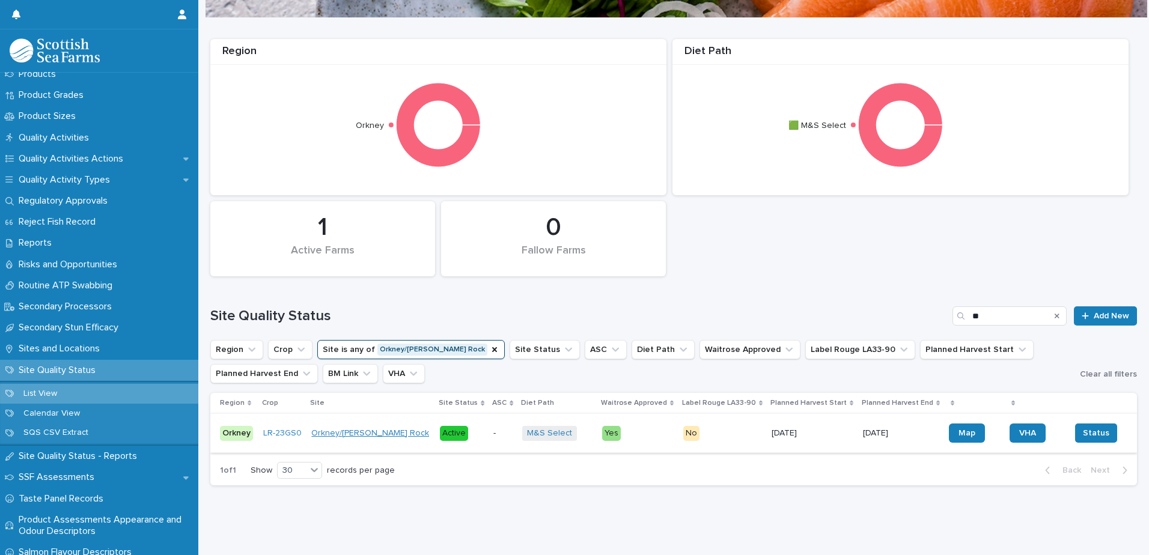
click at [365, 429] on link "Orkney/[PERSON_NAME] Rock" at bounding box center [370, 434] width 118 height 10
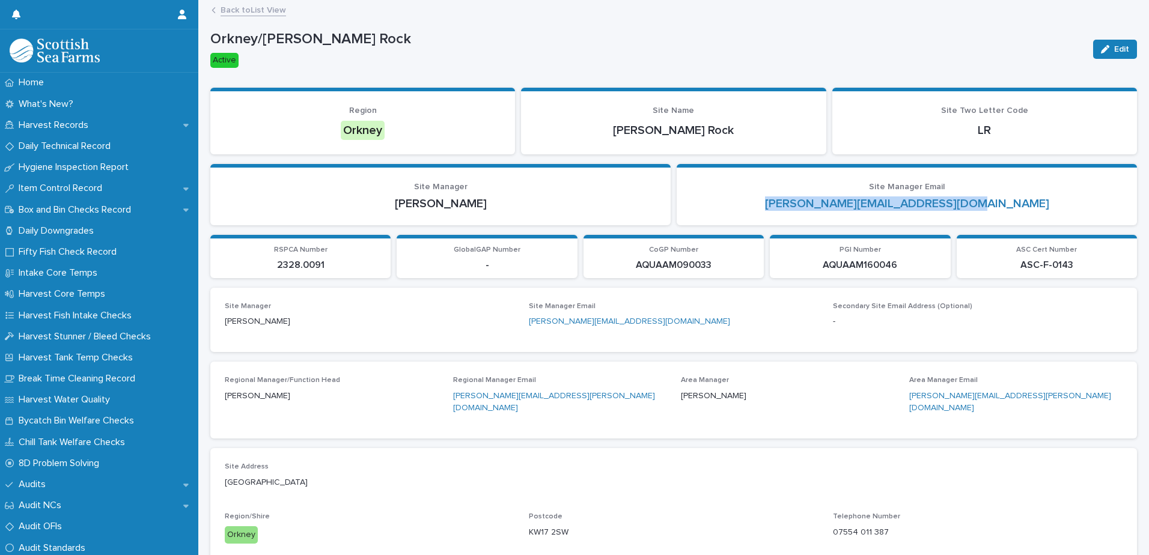
drag, startPoint x: 1006, startPoint y: 203, endPoint x: 788, endPoint y: 209, distance: 218.3
click at [788, 209] on p "[PERSON_NAME][EMAIL_ADDRESS][DOMAIN_NAME]" at bounding box center [907, 204] width 432 height 14
drag, startPoint x: 72, startPoint y: 123, endPoint x: 1149, endPoint y: 252, distance: 1084.2
click at [72, 123] on p "Harvest Records" at bounding box center [56, 125] width 84 height 11
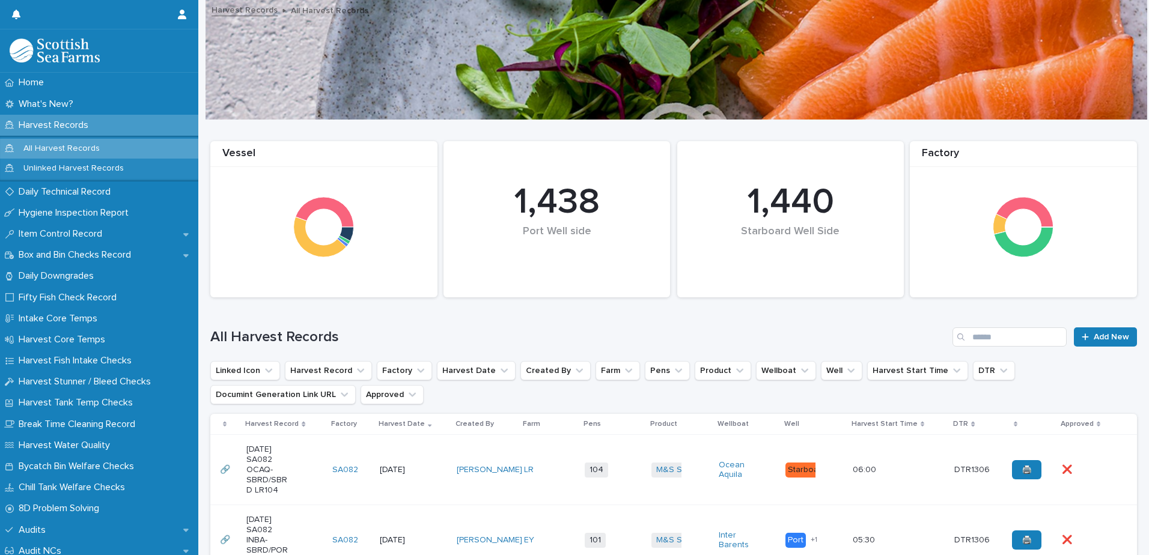
scroll to position [180, 0]
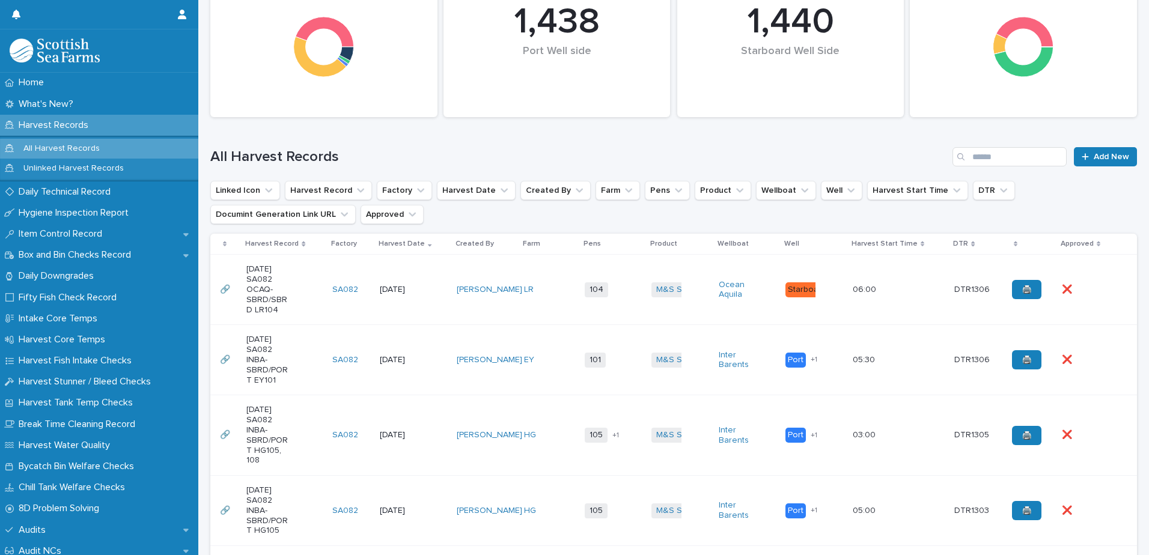
click at [522, 382] on td "EY" at bounding box center [549, 360] width 61 height 70
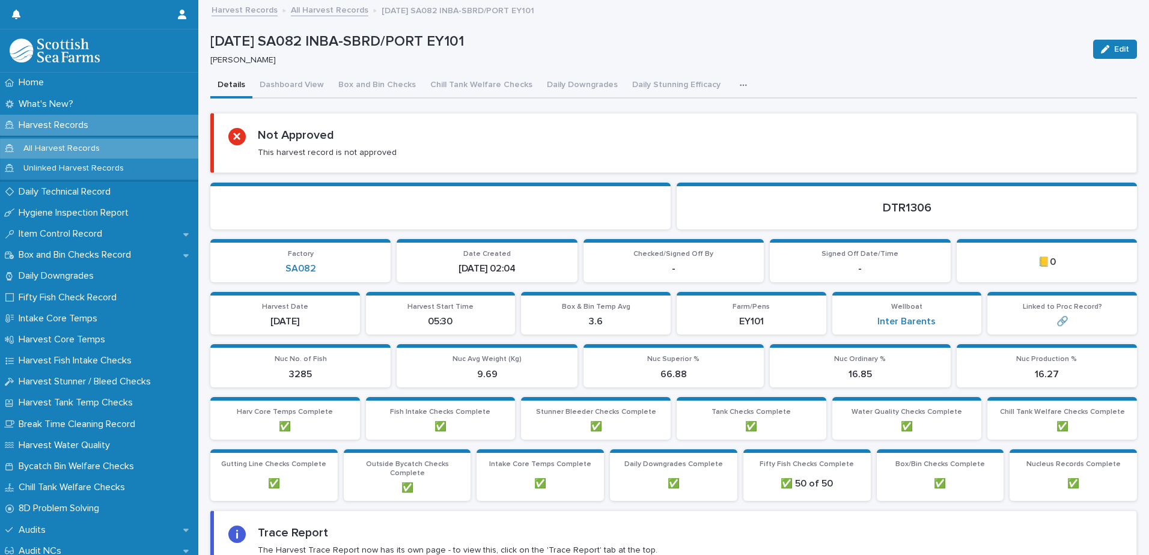
click at [733, 91] on button "button" at bounding box center [746, 85] width 26 height 24
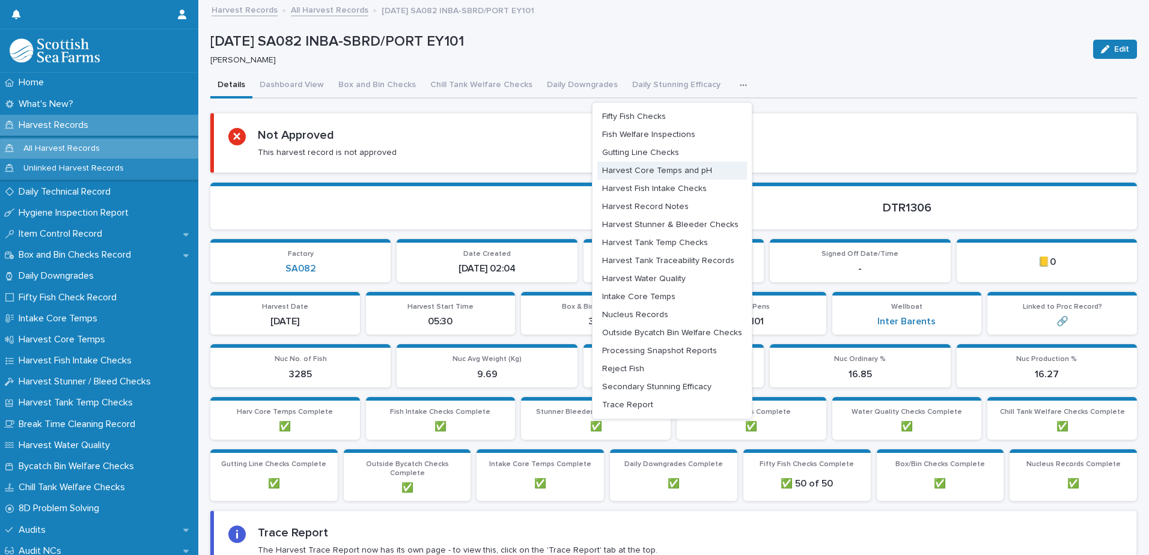
click at [689, 174] on span "Harvest Core Temps and pH" at bounding box center [657, 170] width 110 height 8
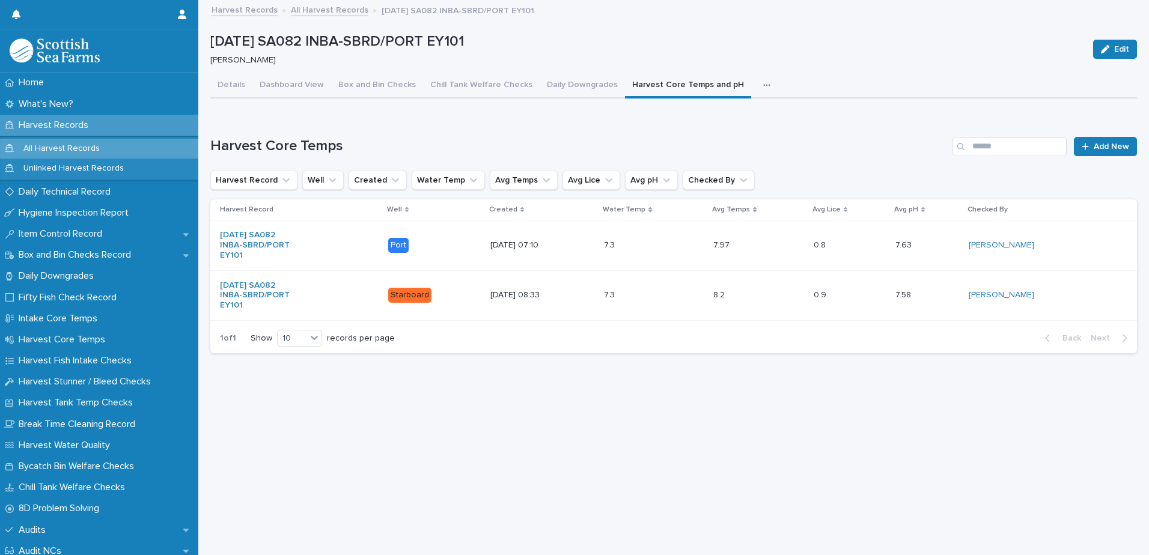
scroll to position [9, 0]
